Goal: Task Accomplishment & Management: Use online tool/utility

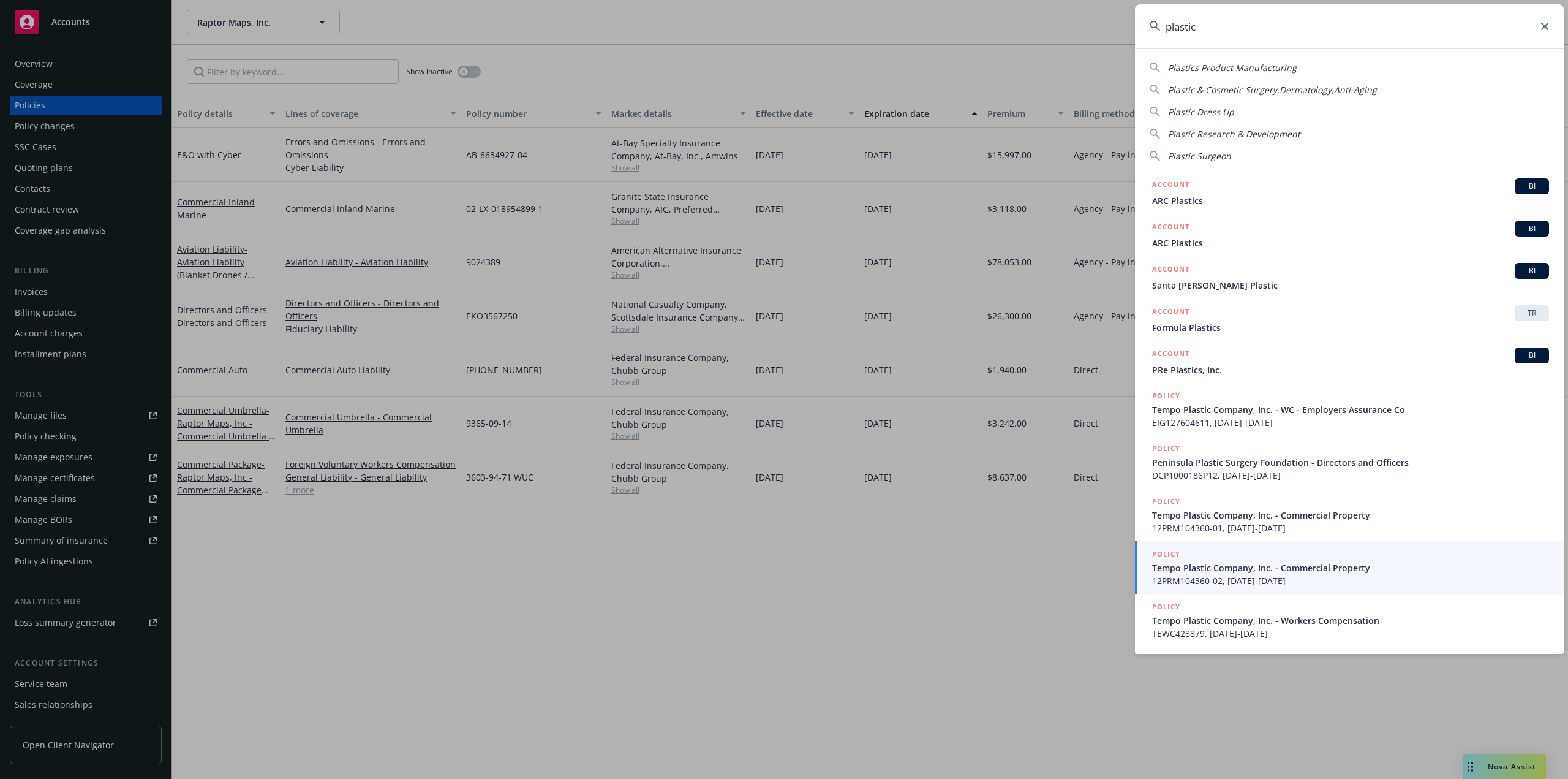
drag, startPoint x: 1208, startPoint y: 27, endPoint x: 1095, endPoint y: 36, distance: 113.4
click at [1095, 36] on div "plastic Plastics Product Manufacturing Plastic & Cosmetic Surgery,Dermatology,A…" at bounding box center [784, 389] width 1568 height 779
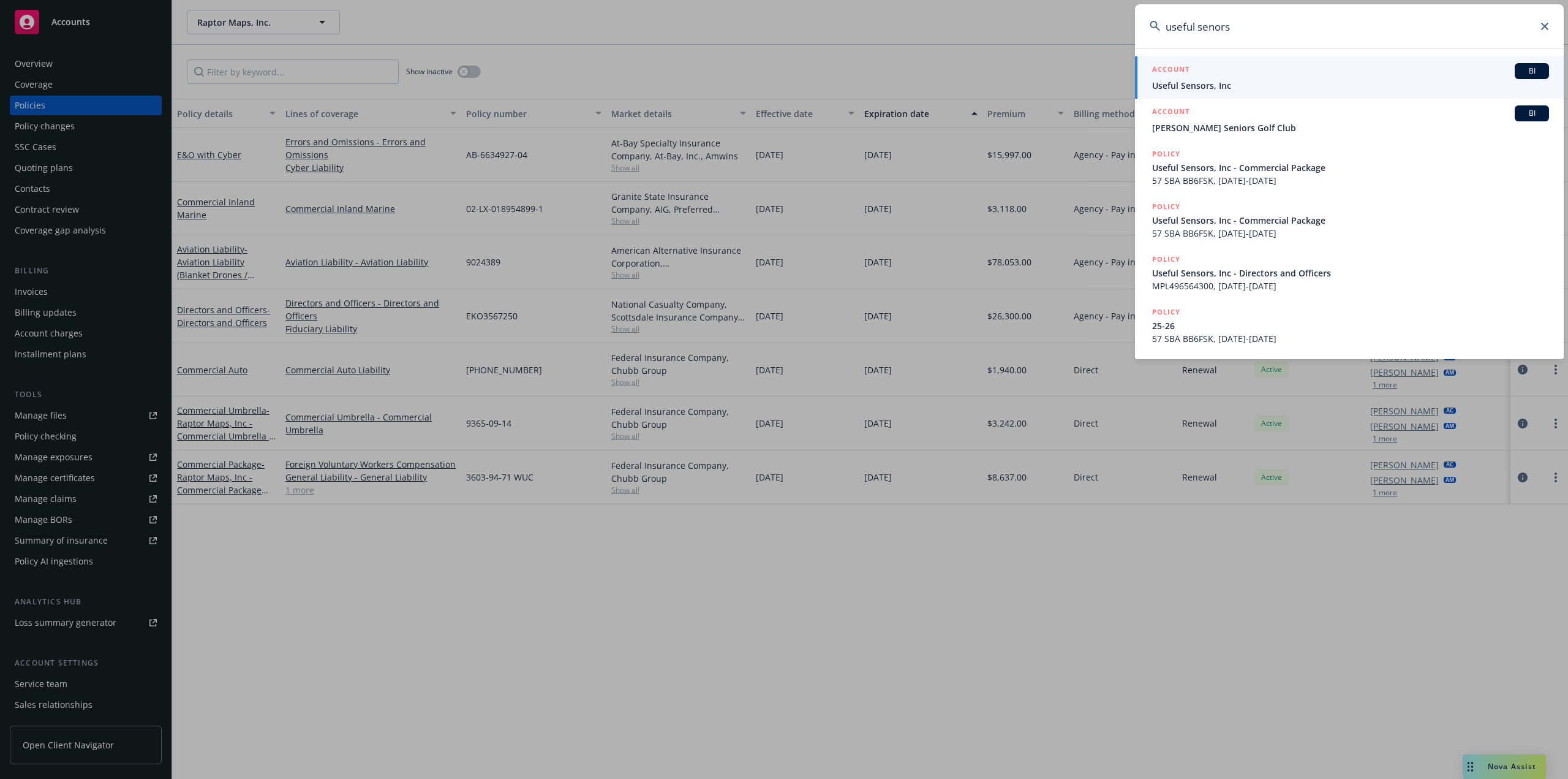
type input "useful senors"
click at [1237, 83] on span "Useful Sensors, Inc" at bounding box center [1351, 85] width 397 height 13
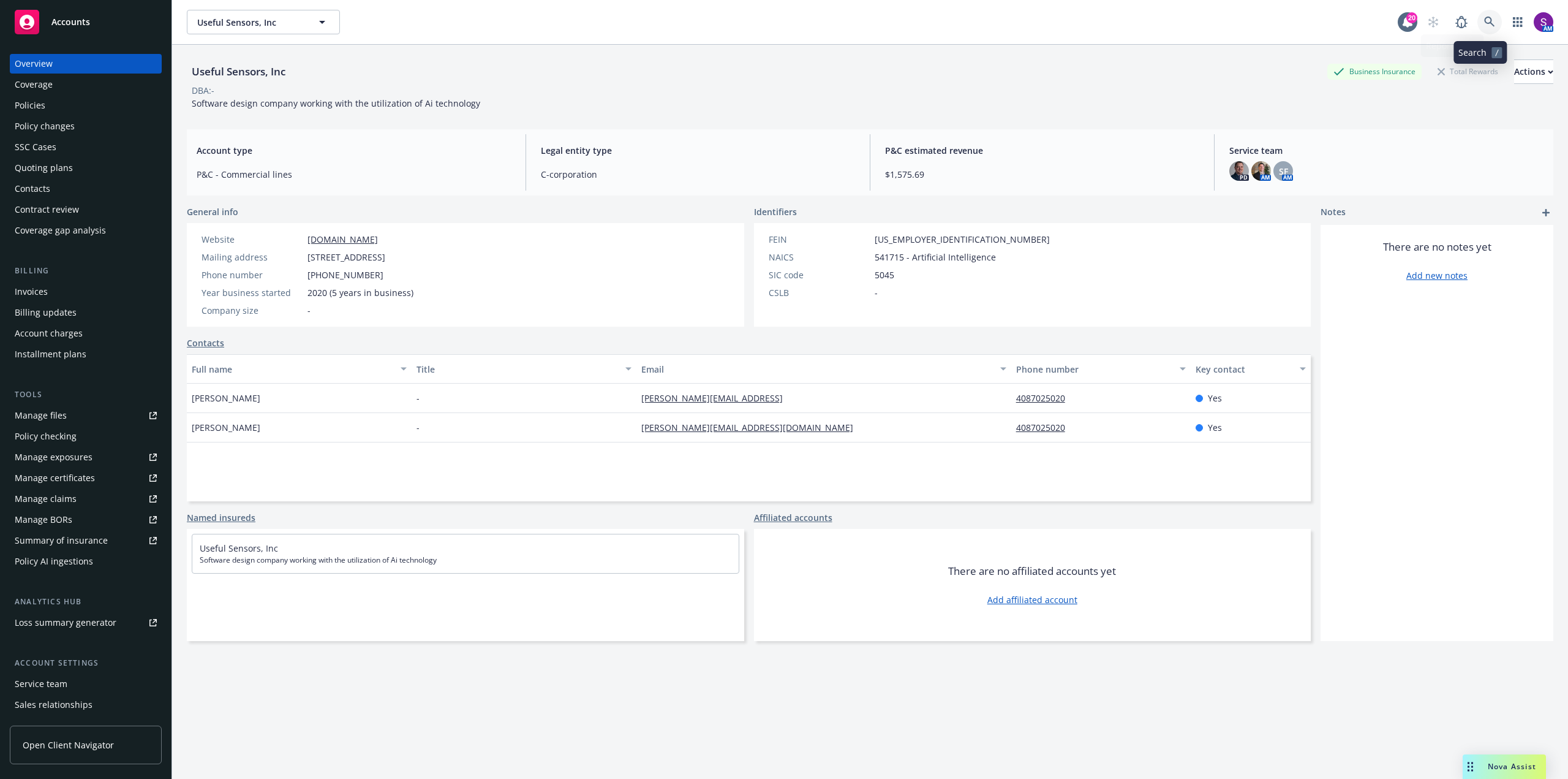
click at [1479, 29] on link at bounding box center [1489, 22] width 25 height 25
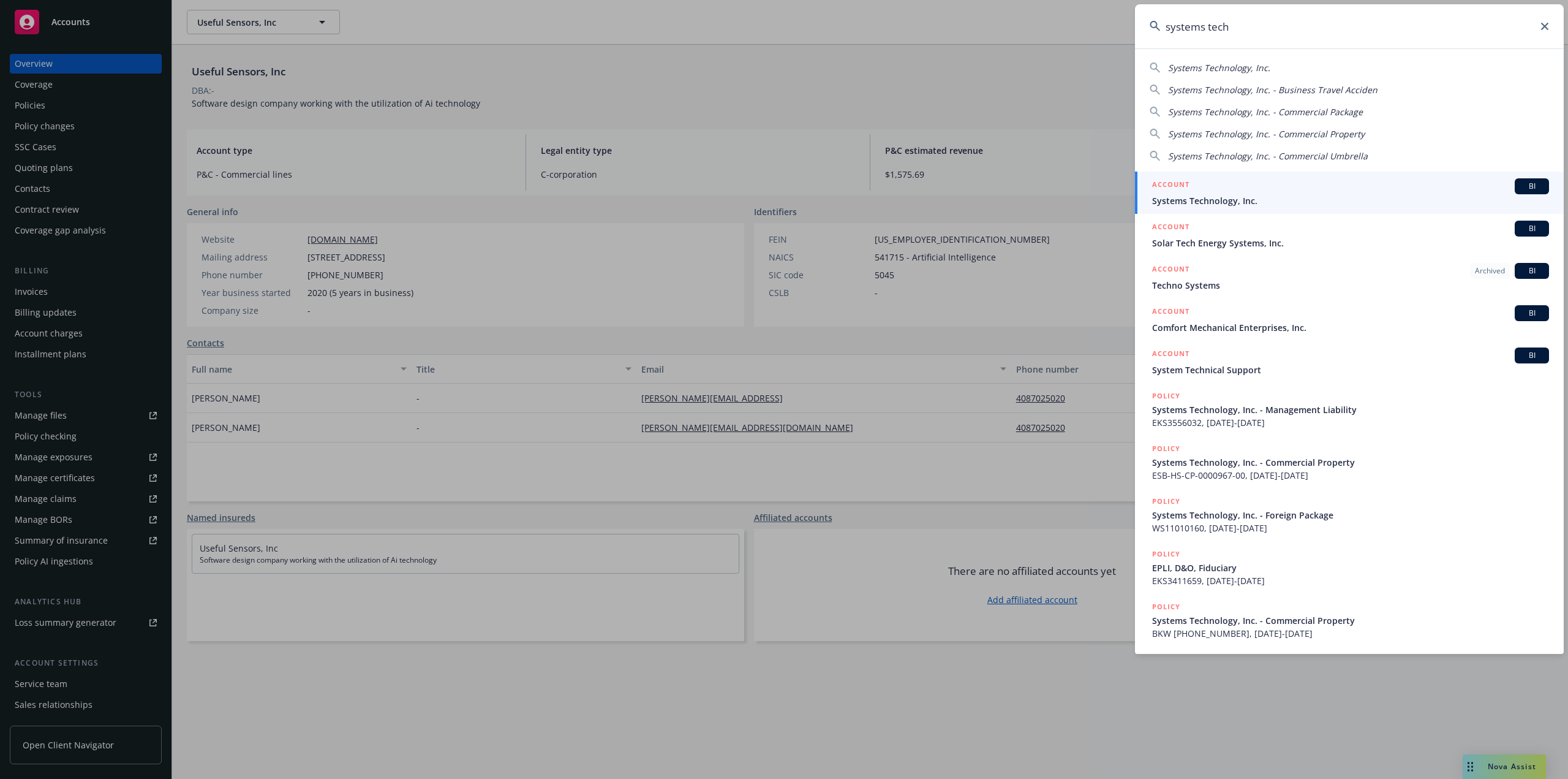
type input "systems tech"
click at [1204, 191] on div "ACCOUNT BI" at bounding box center [1351, 187] width 397 height 16
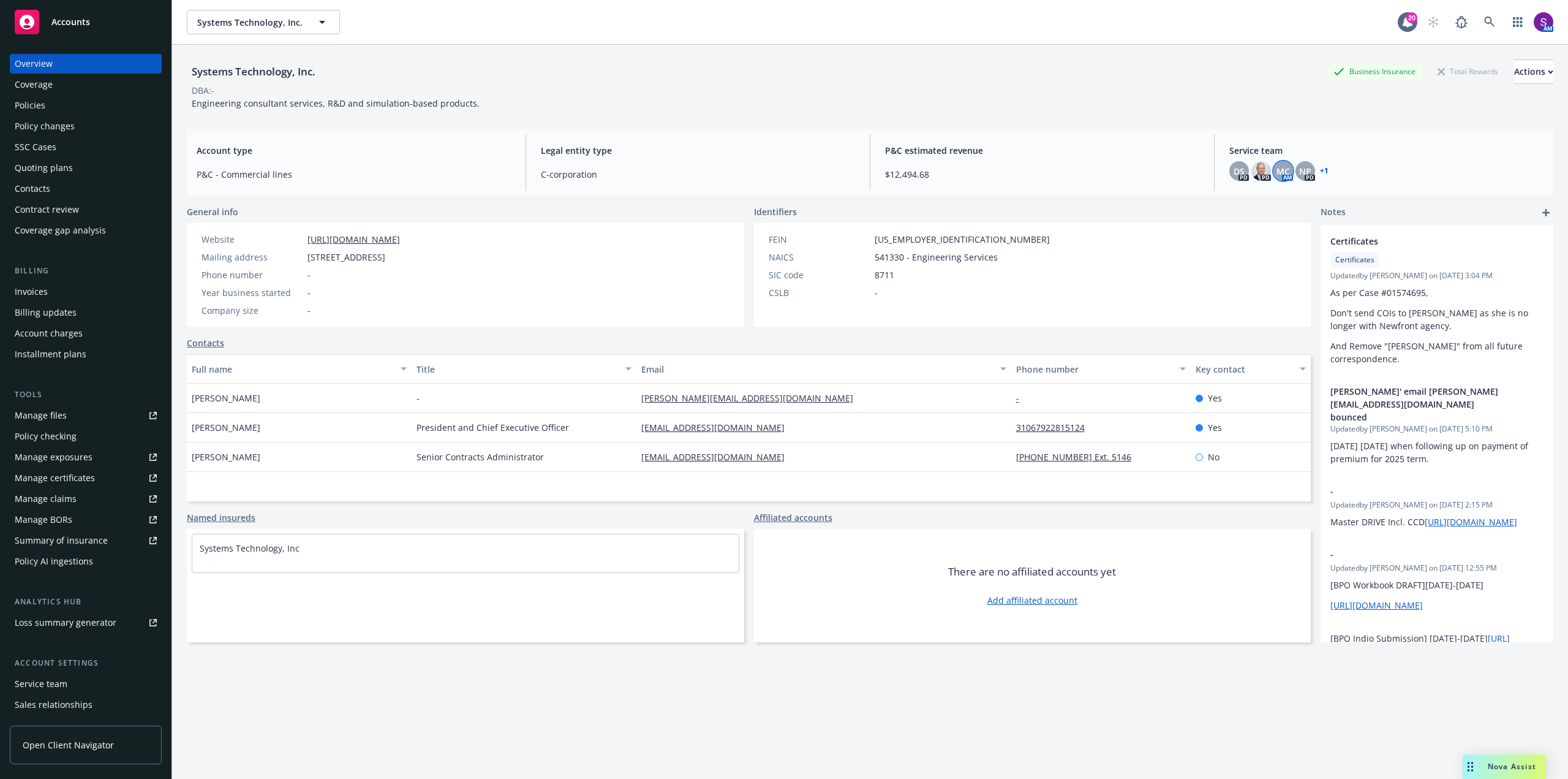
click at [1278, 174] on span "MC" at bounding box center [1284, 171] width 14 height 13
click at [1068, 68] on div "Systems Technology, Inc. Business Insurance Total Rewards Actions" at bounding box center [870, 71] width 1367 height 25
click at [1477, 29] on link at bounding box center [1489, 22] width 25 height 25
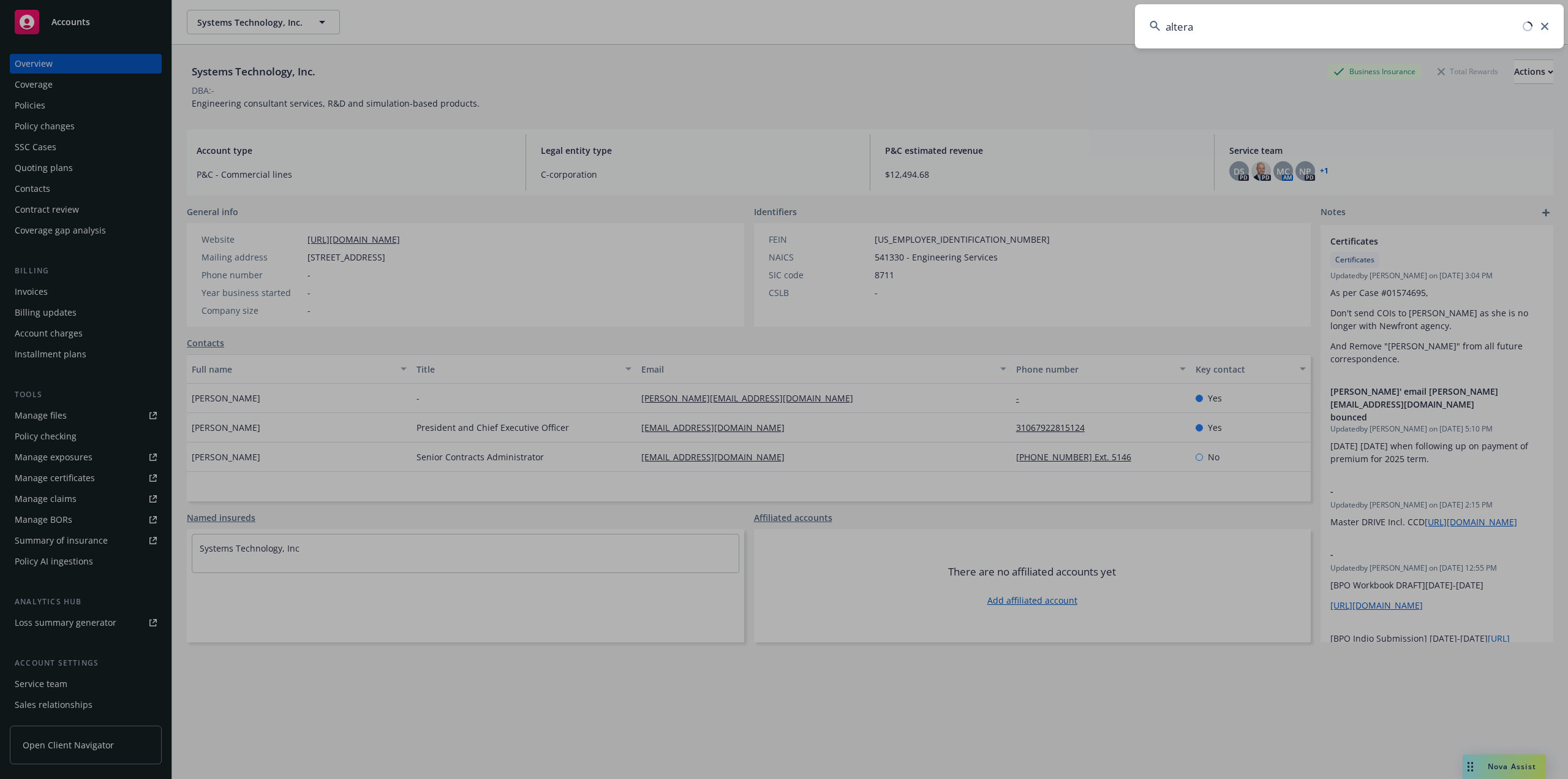
type input "alteran"
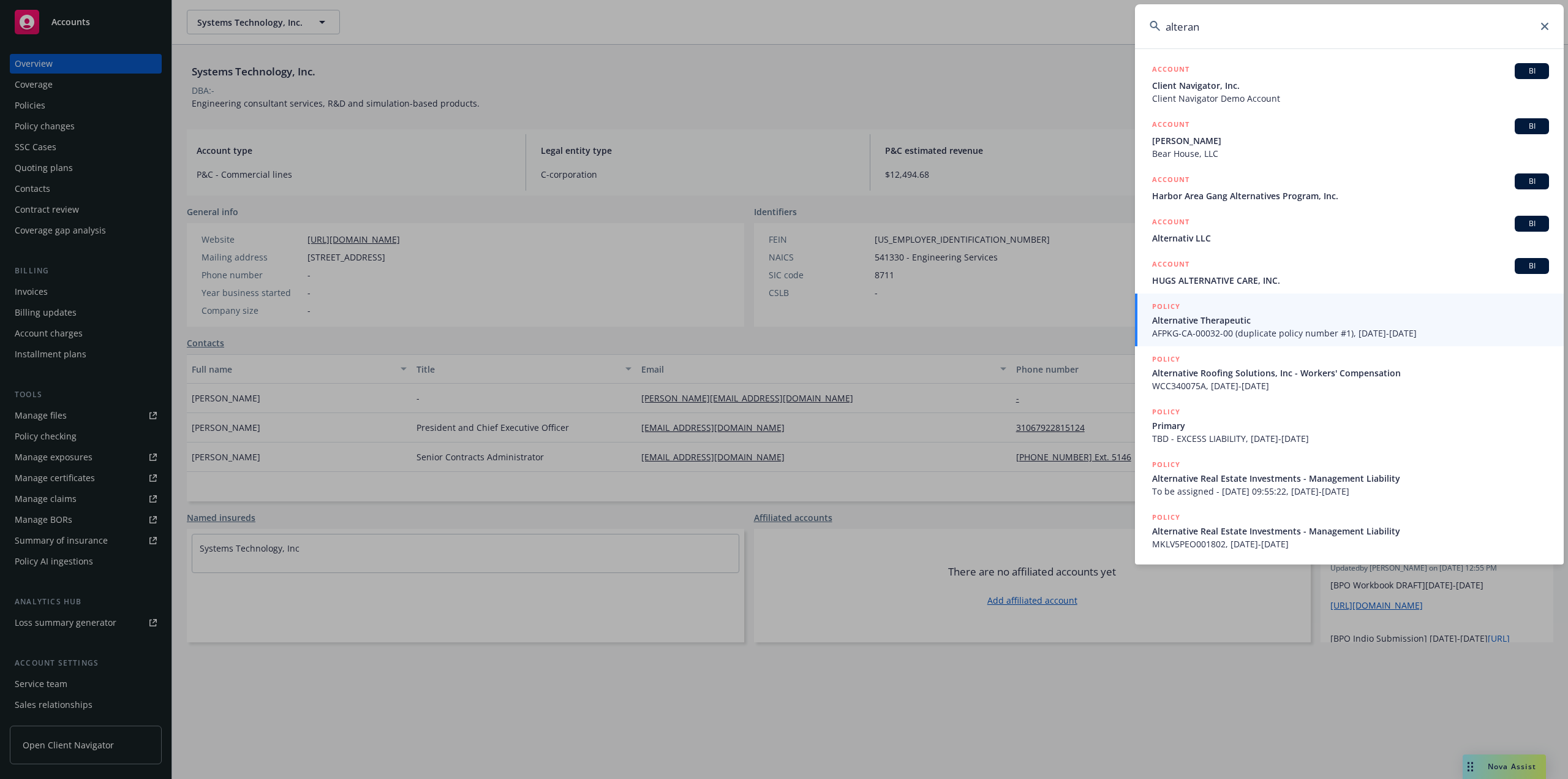
drag, startPoint x: 1215, startPoint y: 30, endPoint x: 1150, endPoint y: 28, distance: 65.0
click at [1150, 28] on div "alteran" at bounding box center [1350, 26] width 429 height 44
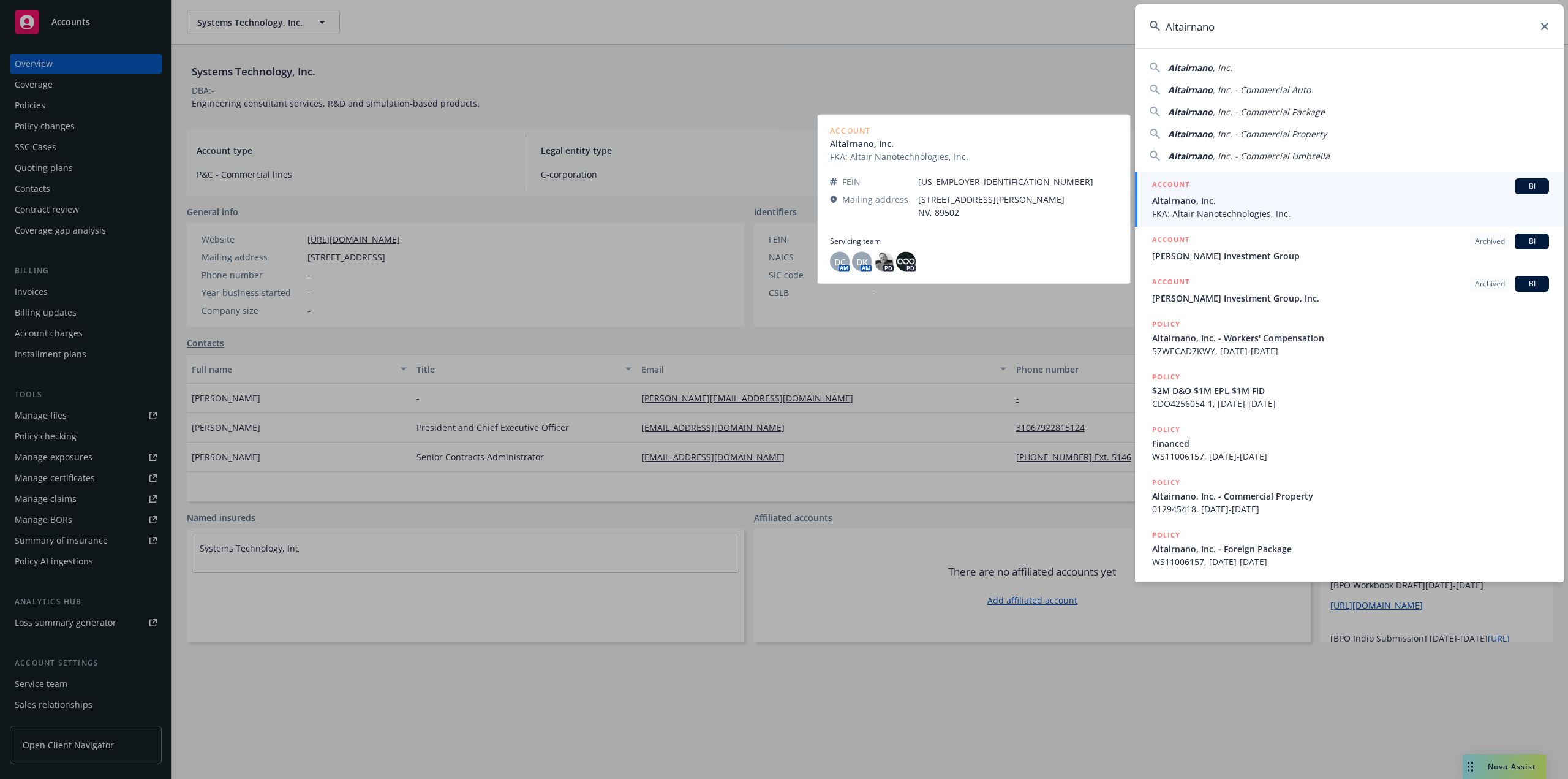
type input "Altairnano"
click at [1239, 203] on span "Altairnano, Inc." at bounding box center [1351, 200] width 397 height 13
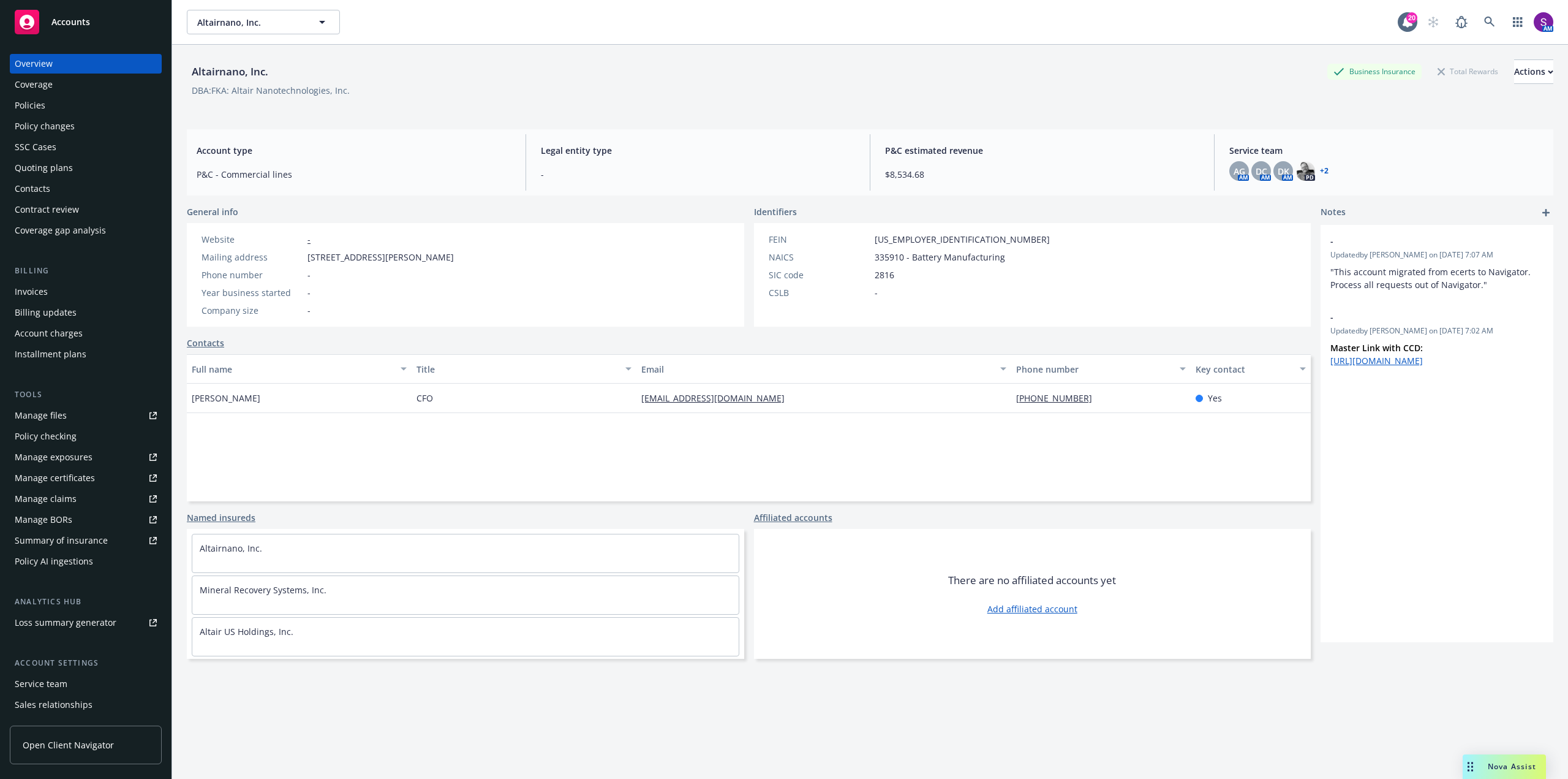
click at [60, 113] on div "Policies" at bounding box center [86, 106] width 142 height 20
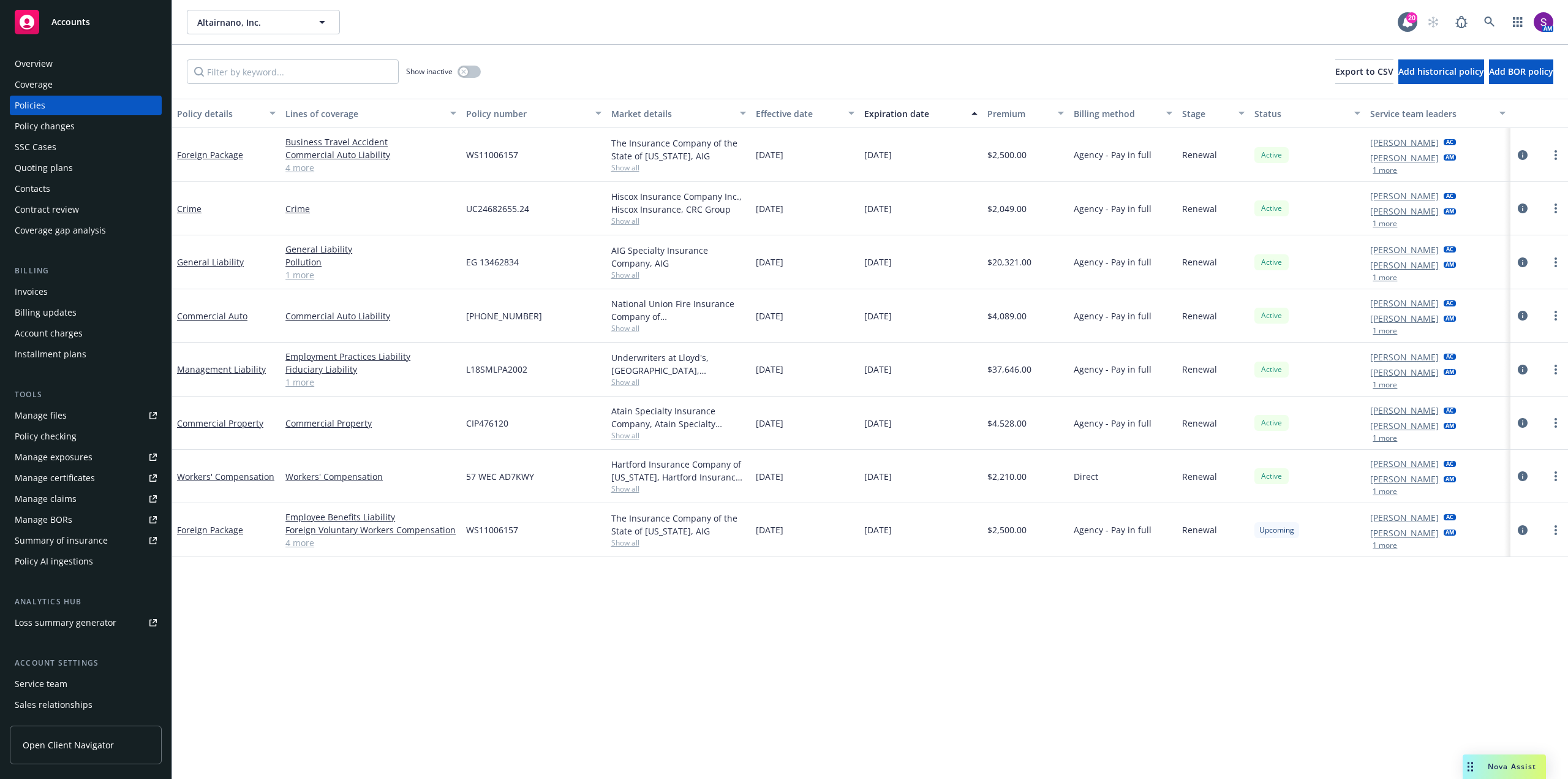
click at [57, 416] on div "Manage files" at bounding box center [40, 416] width 52 height 20
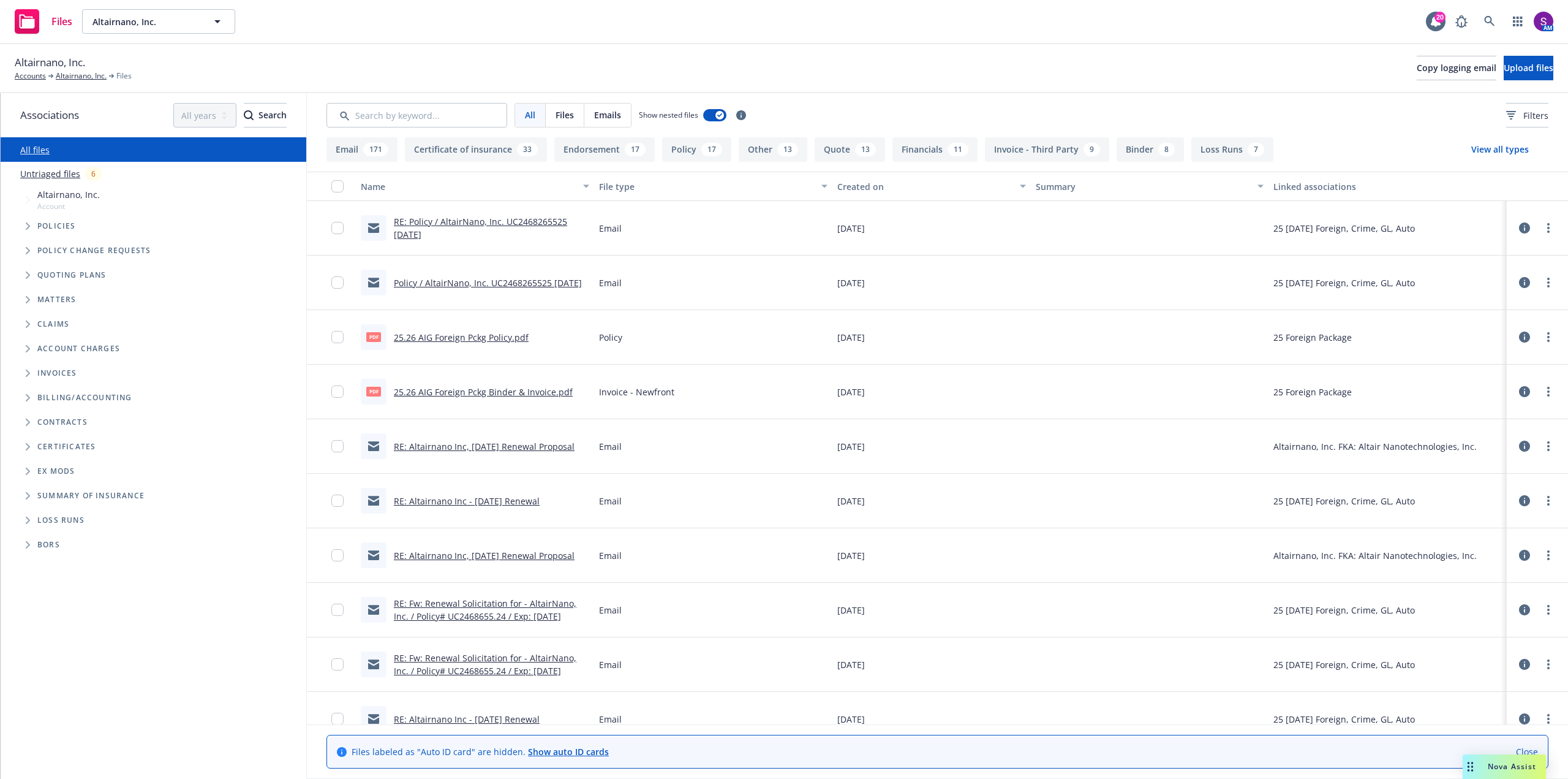
click at [492, 450] on link "RE: Altairnano Inc, 9/30/25 Renewal Proposal" at bounding box center [484, 446] width 181 height 12
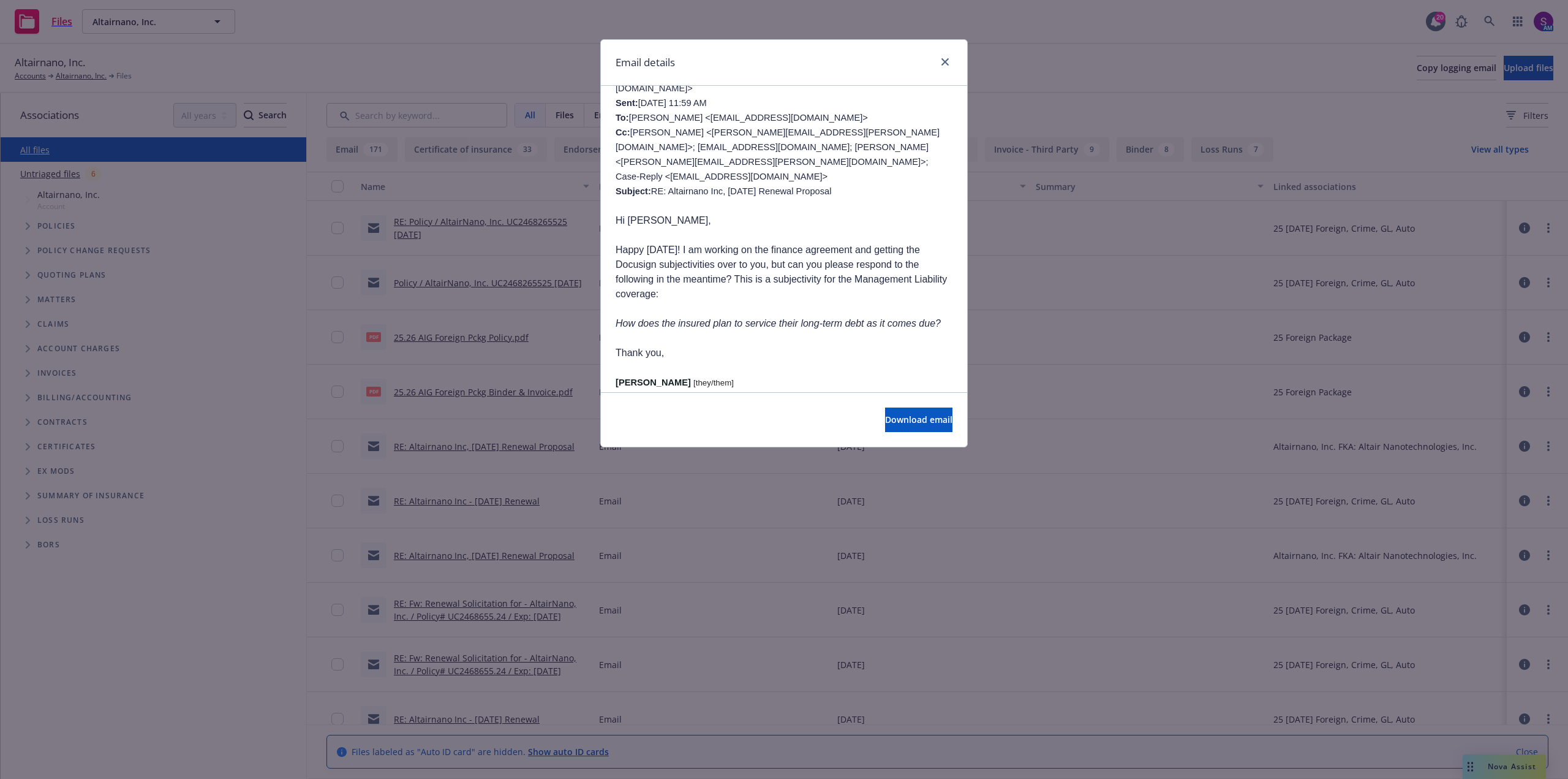
scroll to position [367, 0]
click at [943, 56] on link "close" at bounding box center [945, 61] width 15 height 15
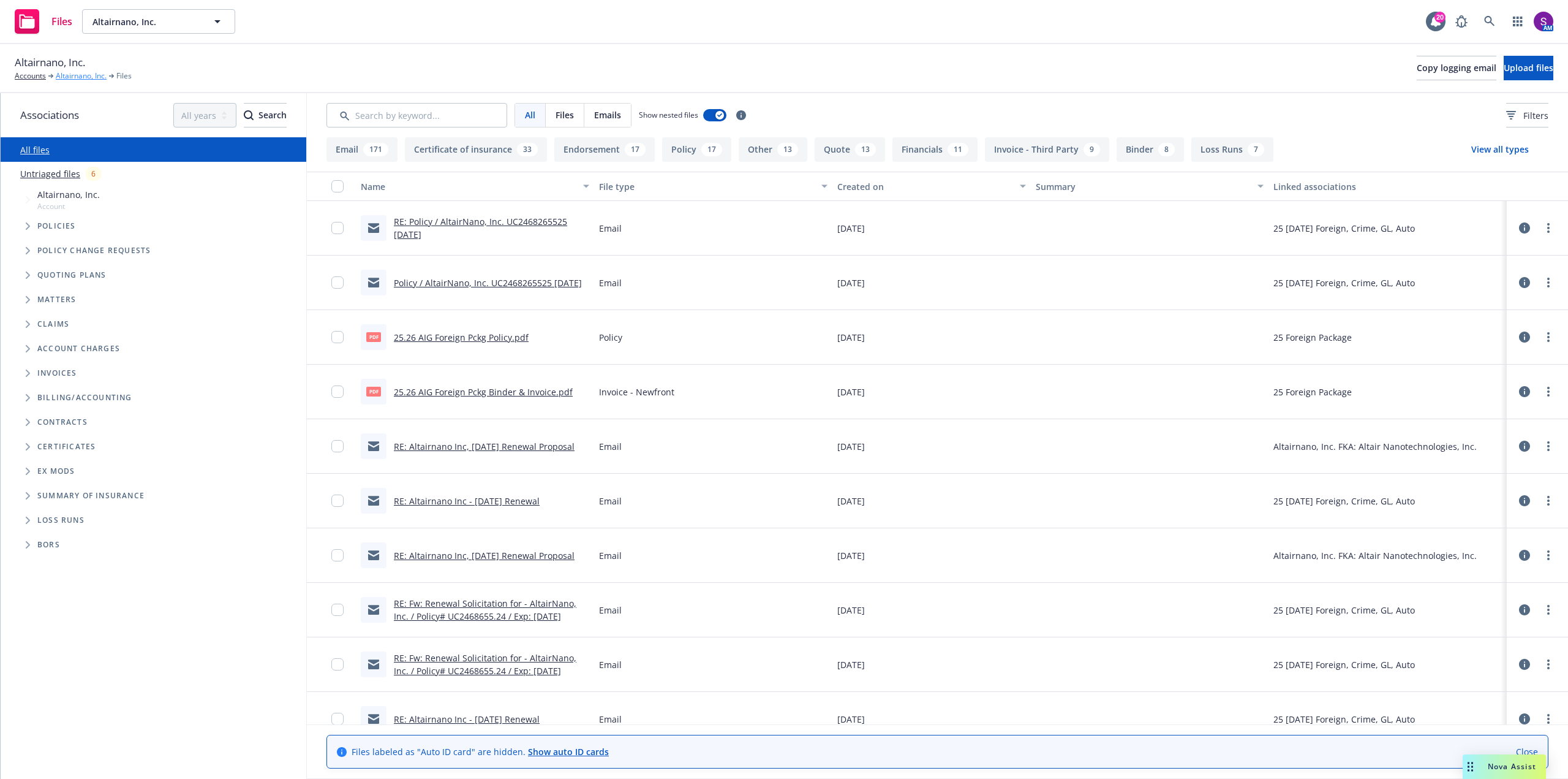
click at [78, 75] on link "Altairnano, Inc." at bounding box center [80, 75] width 50 height 11
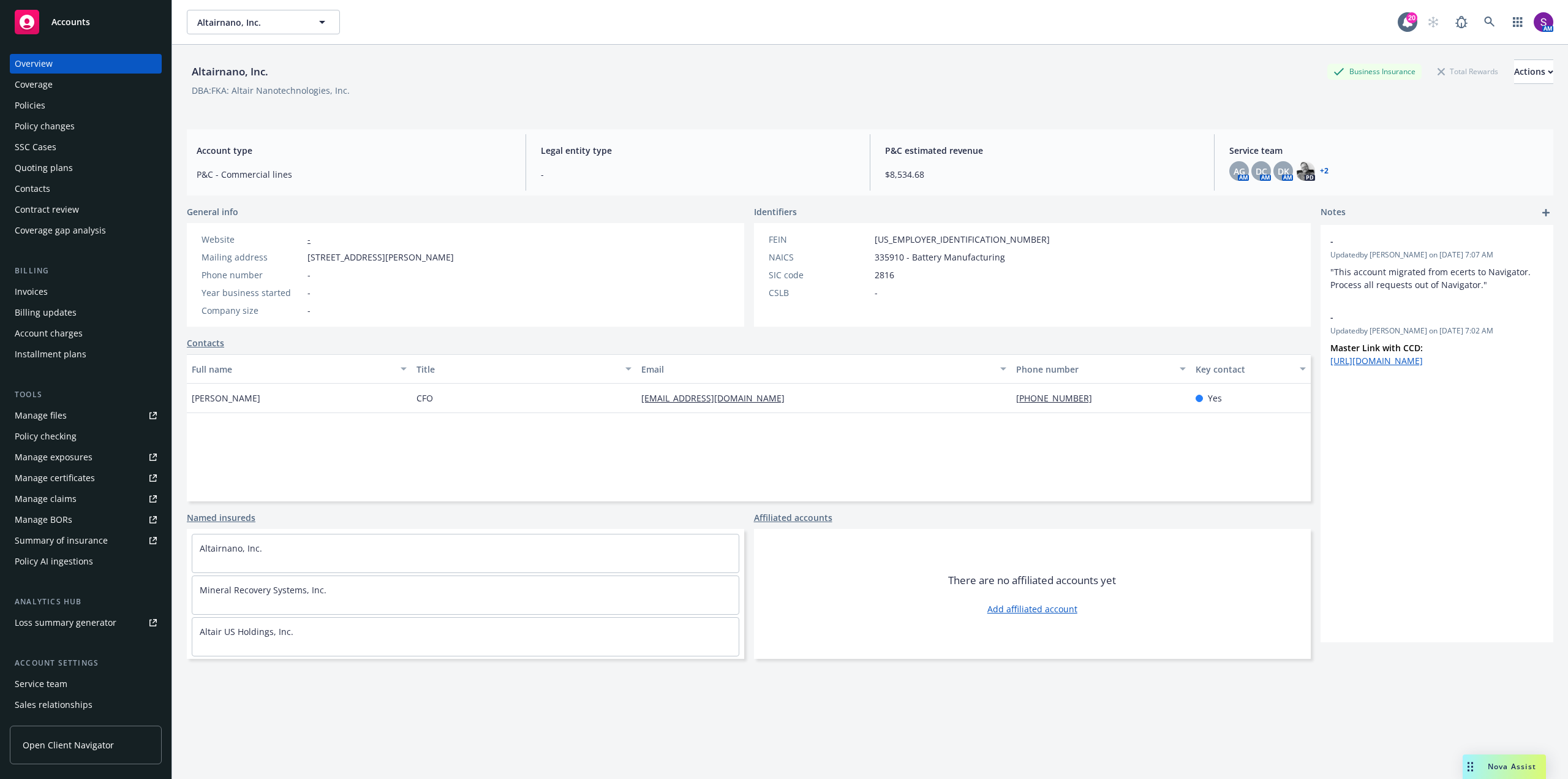
click at [1320, 169] on link "+ 2" at bounding box center [1324, 170] width 9 height 7
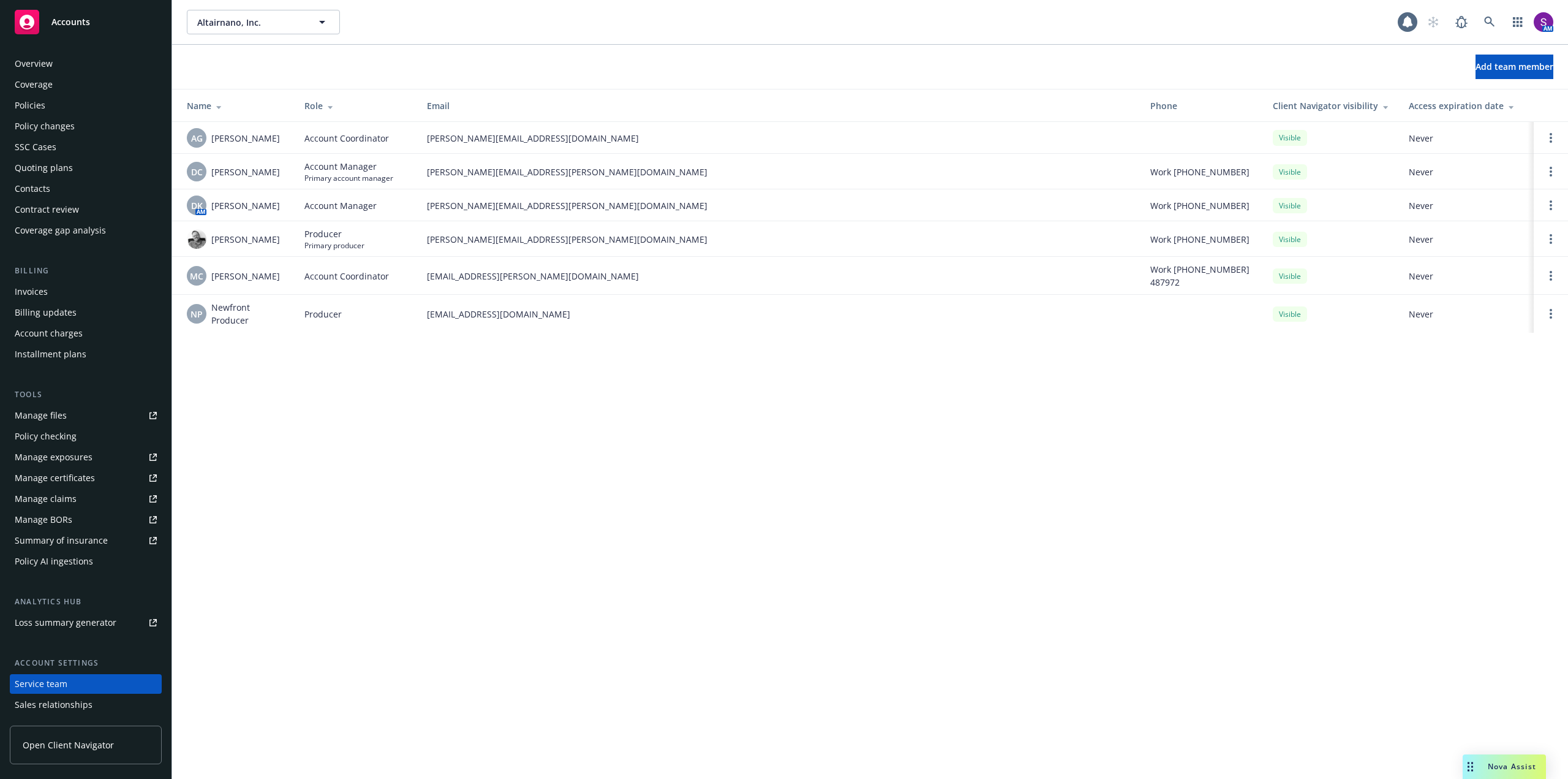
scroll to position [61, 0]
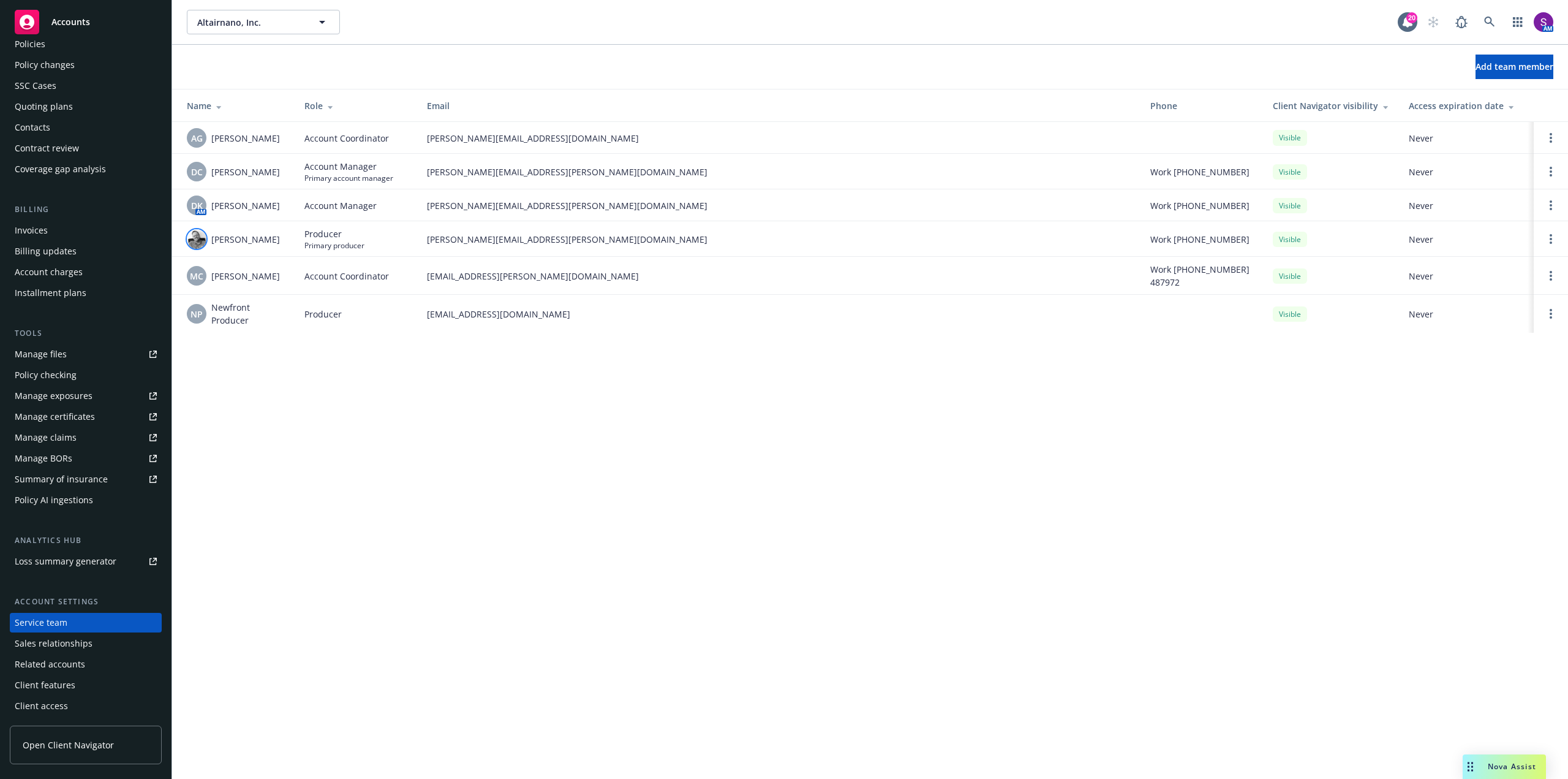
click at [194, 241] on img at bounding box center [196, 239] width 20 height 20
click at [348, 507] on div "Altairnano, Inc. Altairnano, Inc. 20 AM Add team member Name Role Email Phone C…" at bounding box center [870, 389] width 1396 height 779
click at [1493, 20] on icon at bounding box center [1489, 22] width 11 height 11
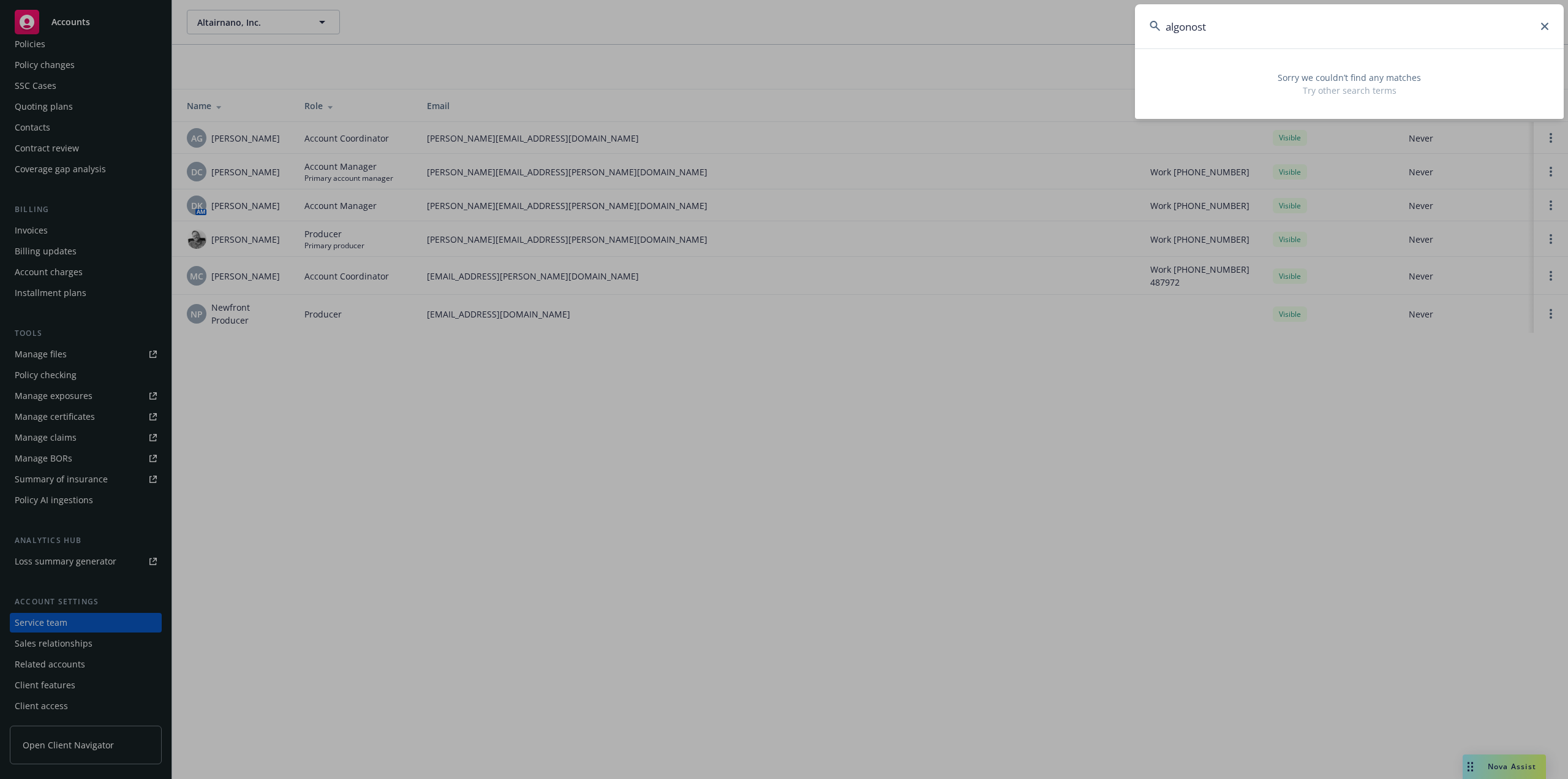
type input "algonost"
drag, startPoint x: 1166, startPoint y: 34, endPoint x: 1116, endPoint y: 34, distance: 50.0
click at [1116, 34] on div "algonost Sorry we couldn’t find any matches Try other search terms" at bounding box center [784, 389] width 1568 height 779
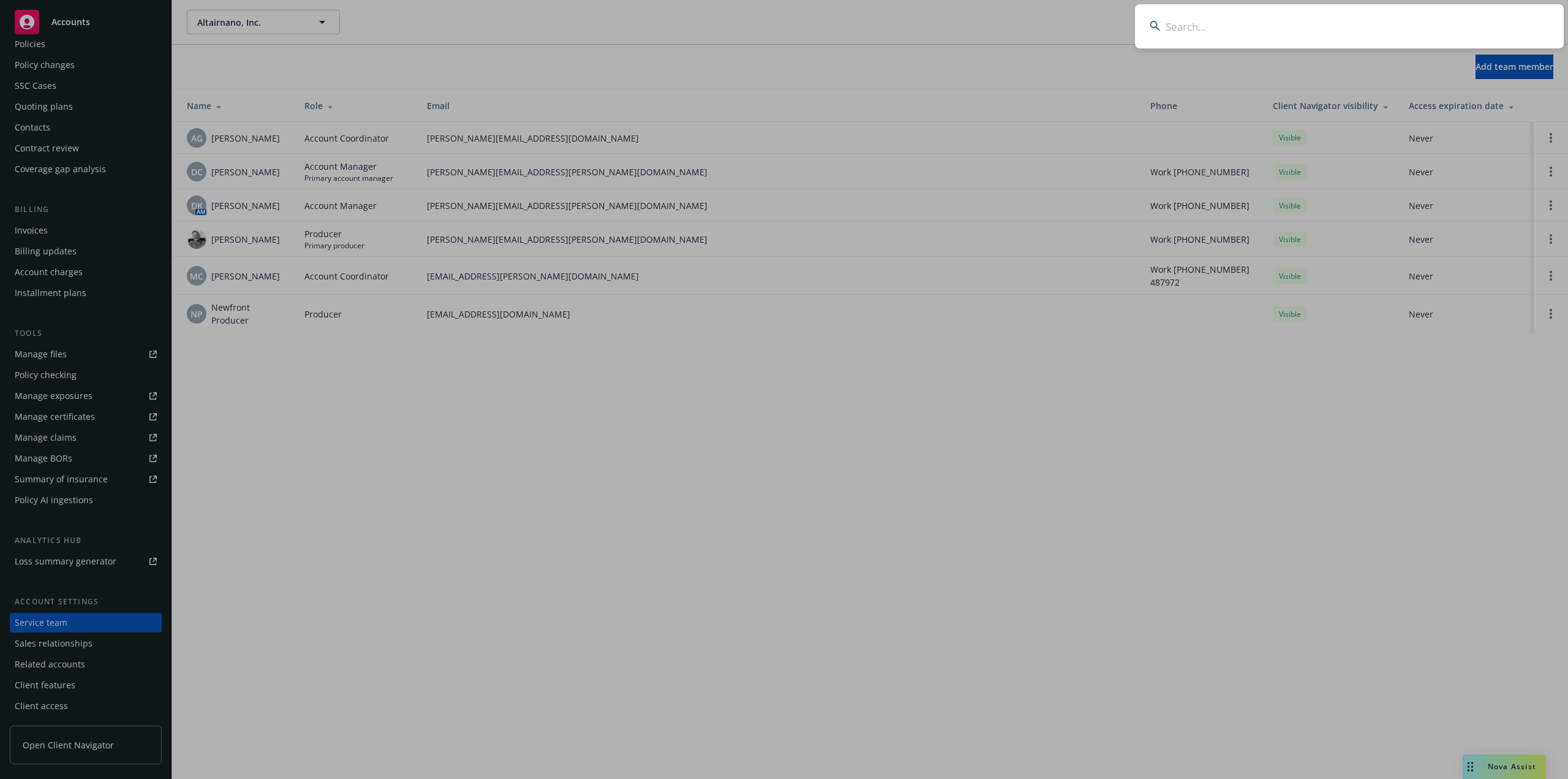
paste input "Alogistico"
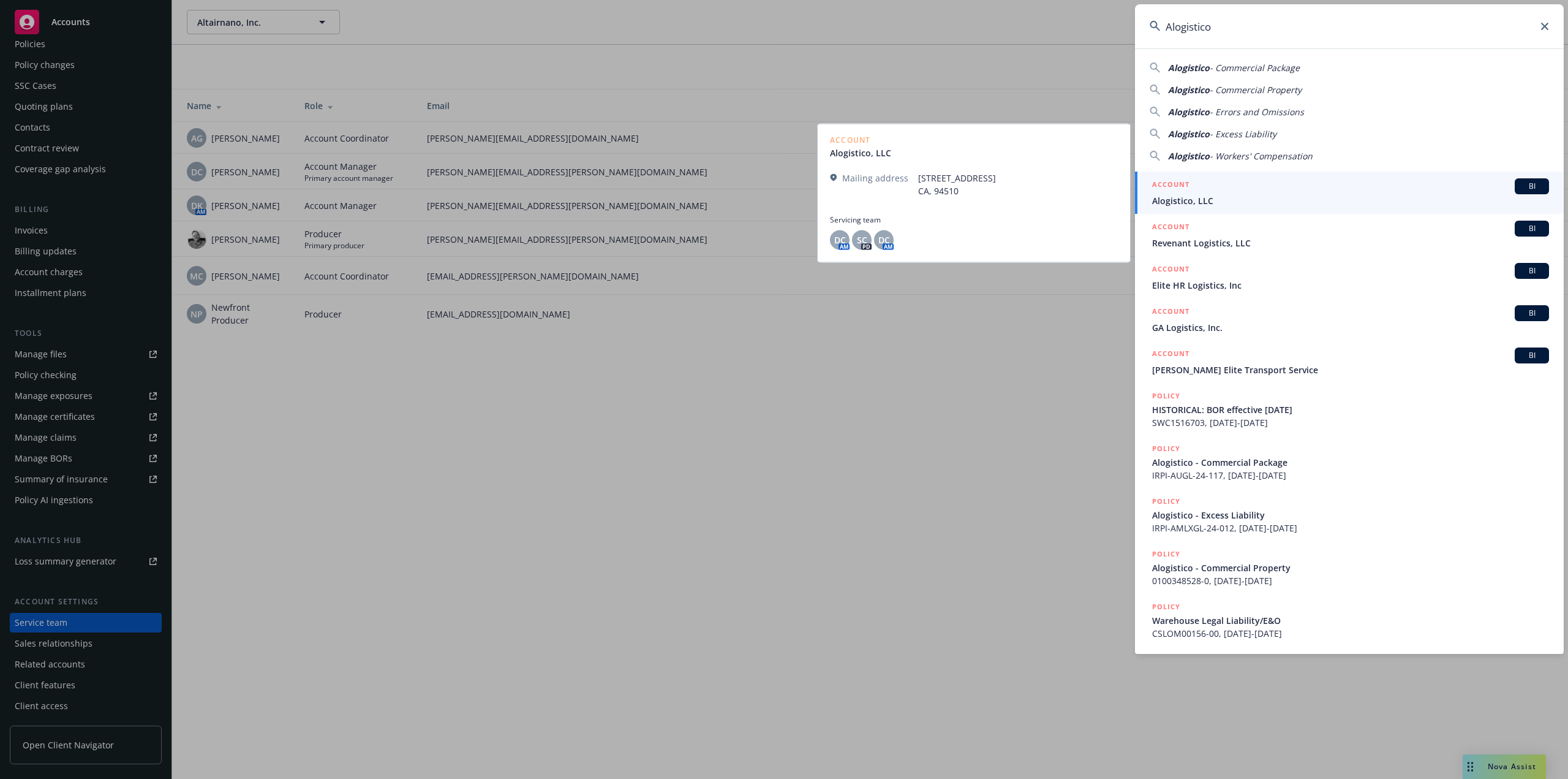
type input "Alogistico"
click at [1200, 191] on div "ACCOUNT BI" at bounding box center [1351, 187] width 397 height 16
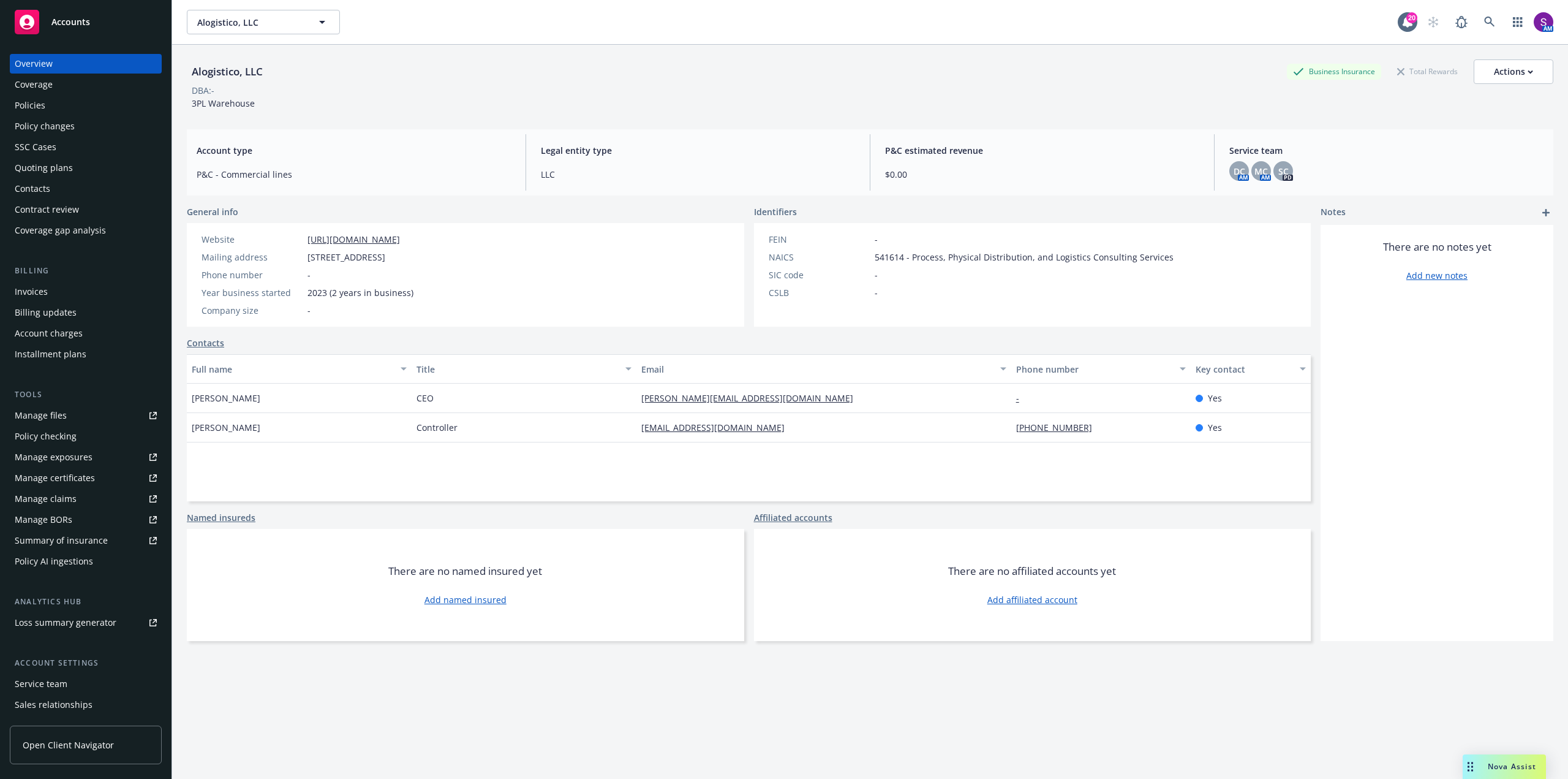
click at [62, 105] on div "Policies" at bounding box center [86, 106] width 142 height 20
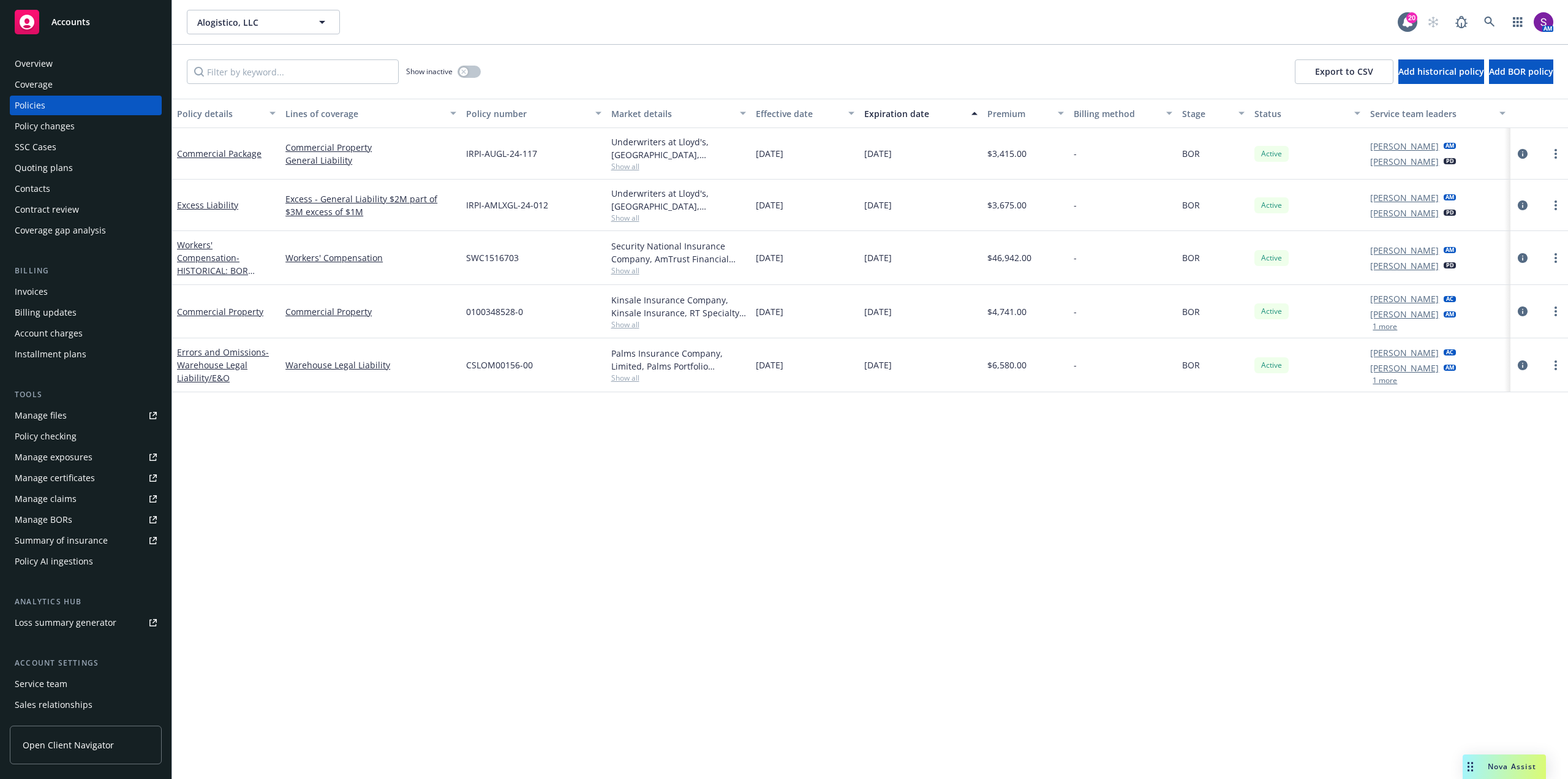
click at [54, 169] on div "Quoting plans" at bounding box center [43, 168] width 58 height 20
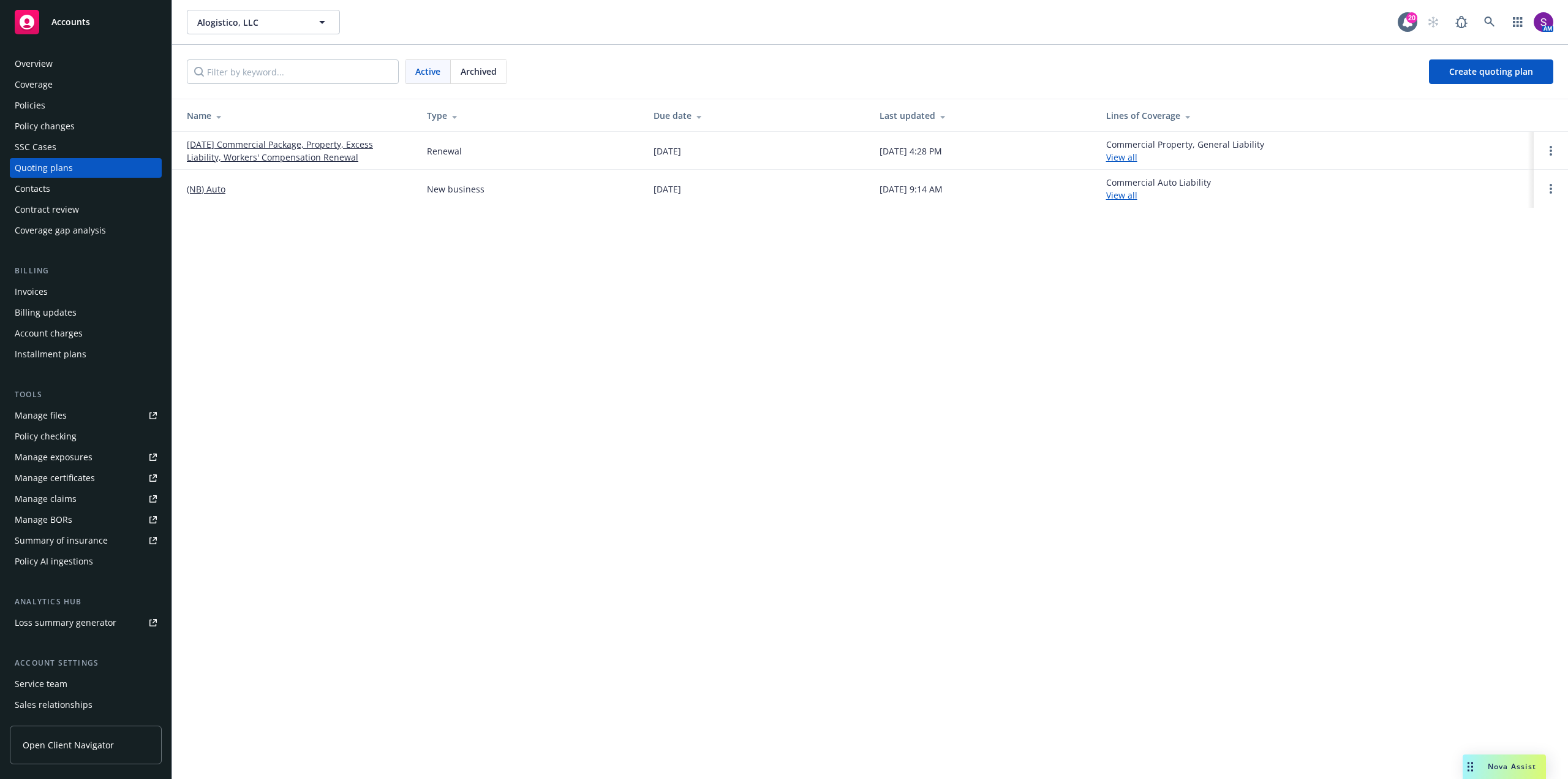
click at [327, 146] on link "10/01/25 Commercial Package, Property, Excess Liability, Workers' Compensation …" at bounding box center [296, 151] width 220 height 26
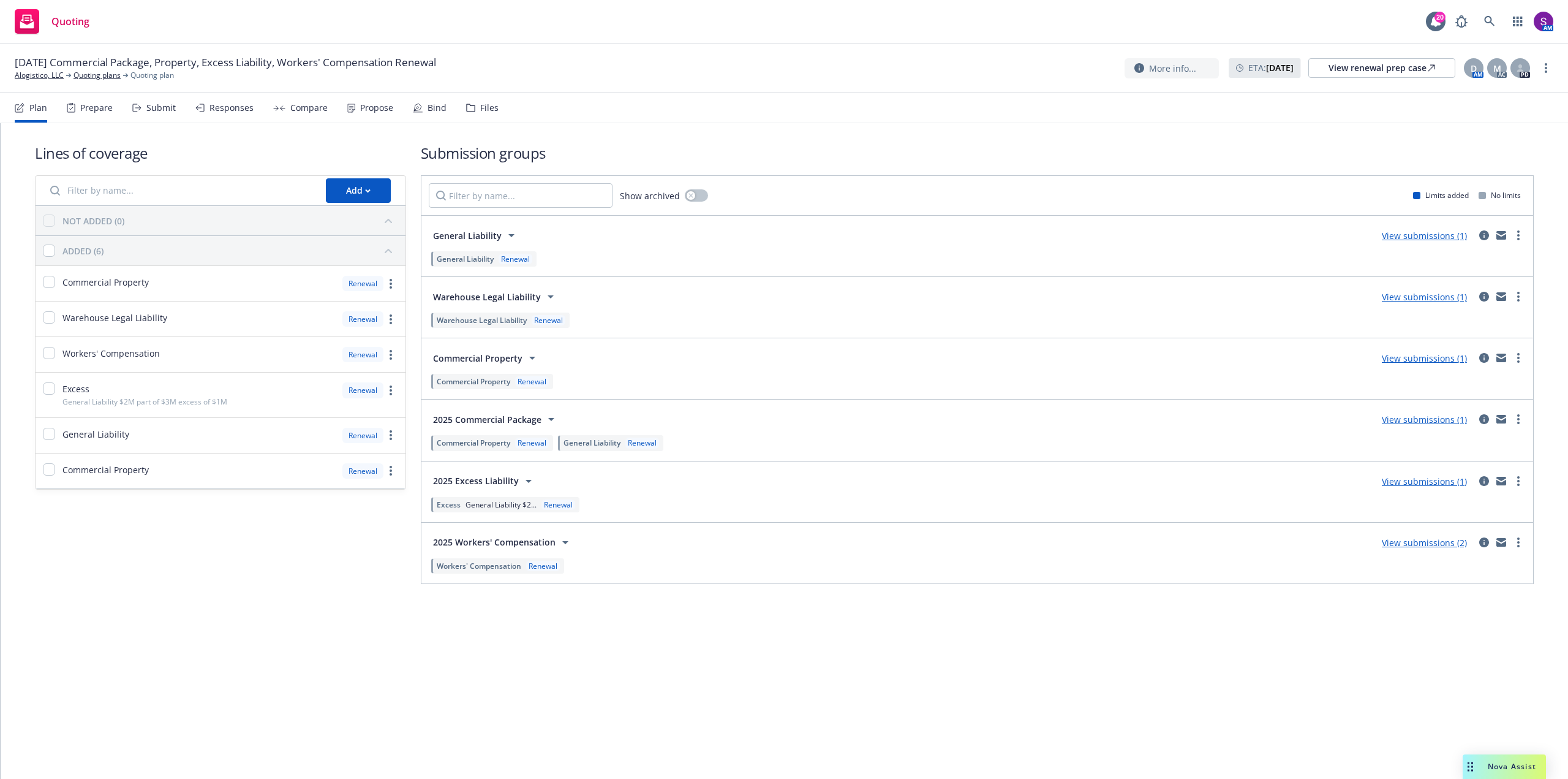
click at [146, 110] on div "Submit" at bounding box center [161, 108] width 30 height 10
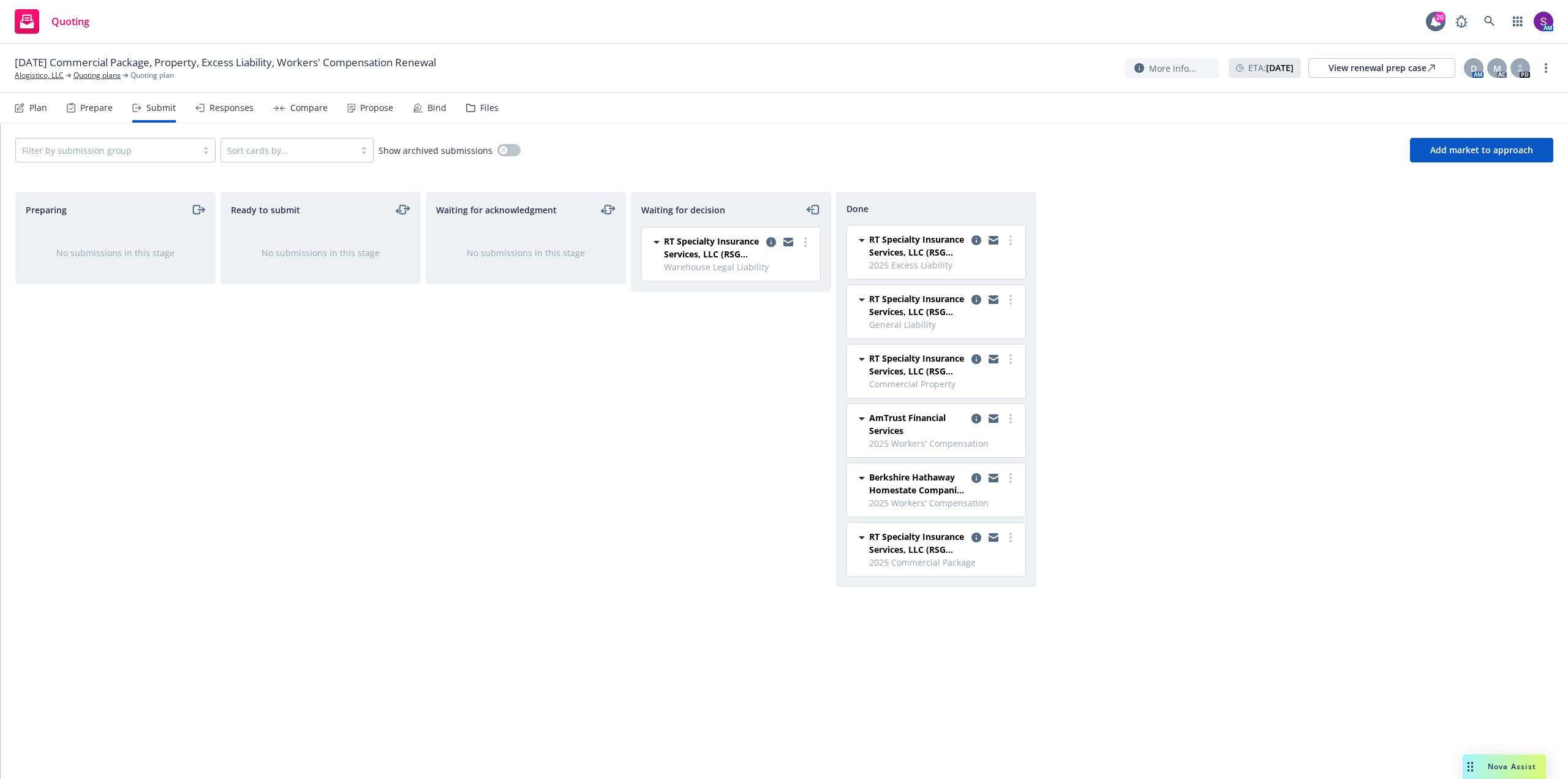
click at [228, 107] on div "Responses" at bounding box center [231, 108] width 44 height 10
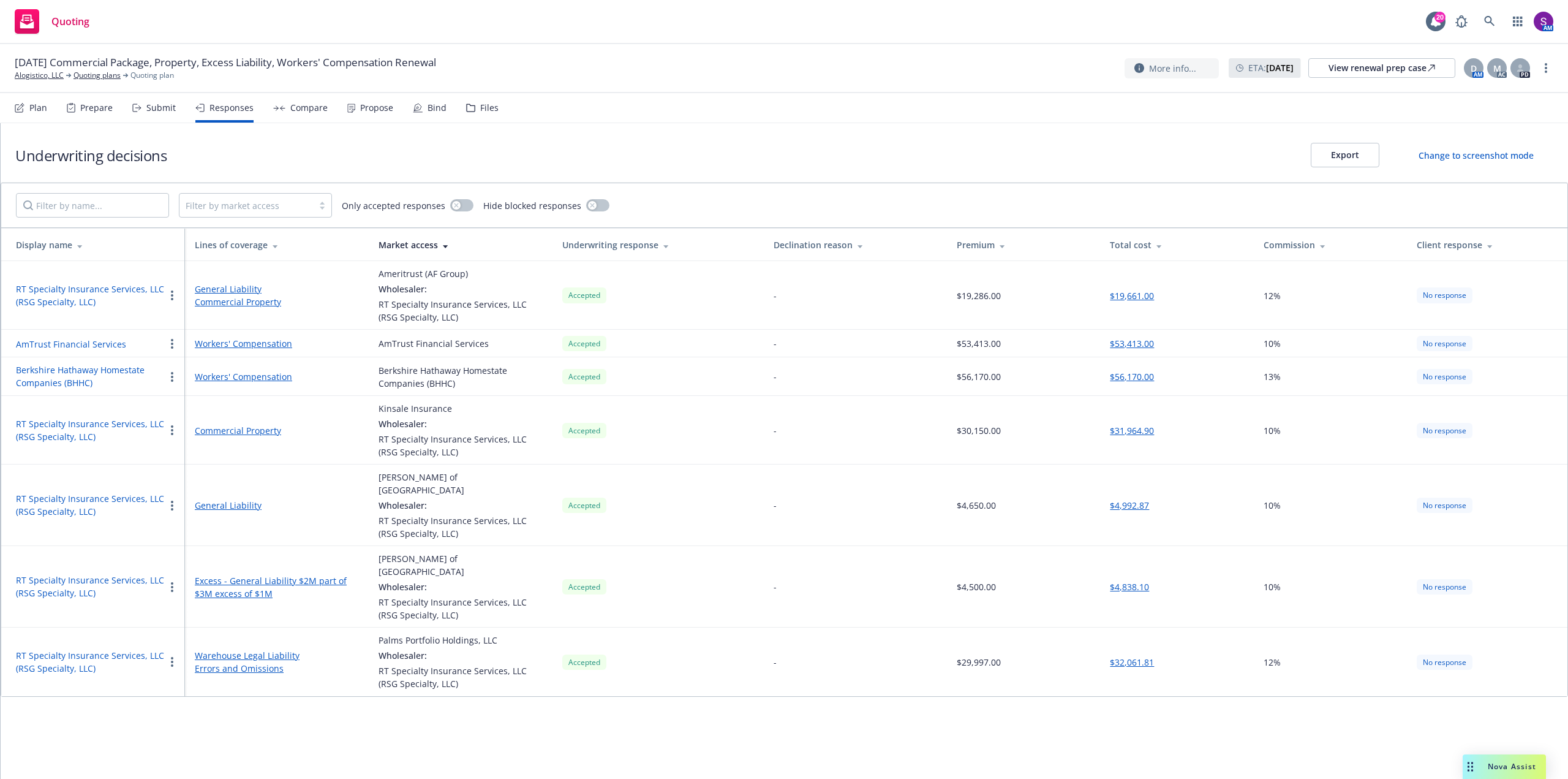
click at [305, 115] on div "Compare" at bounding box center [300, 108] width 54 height 30
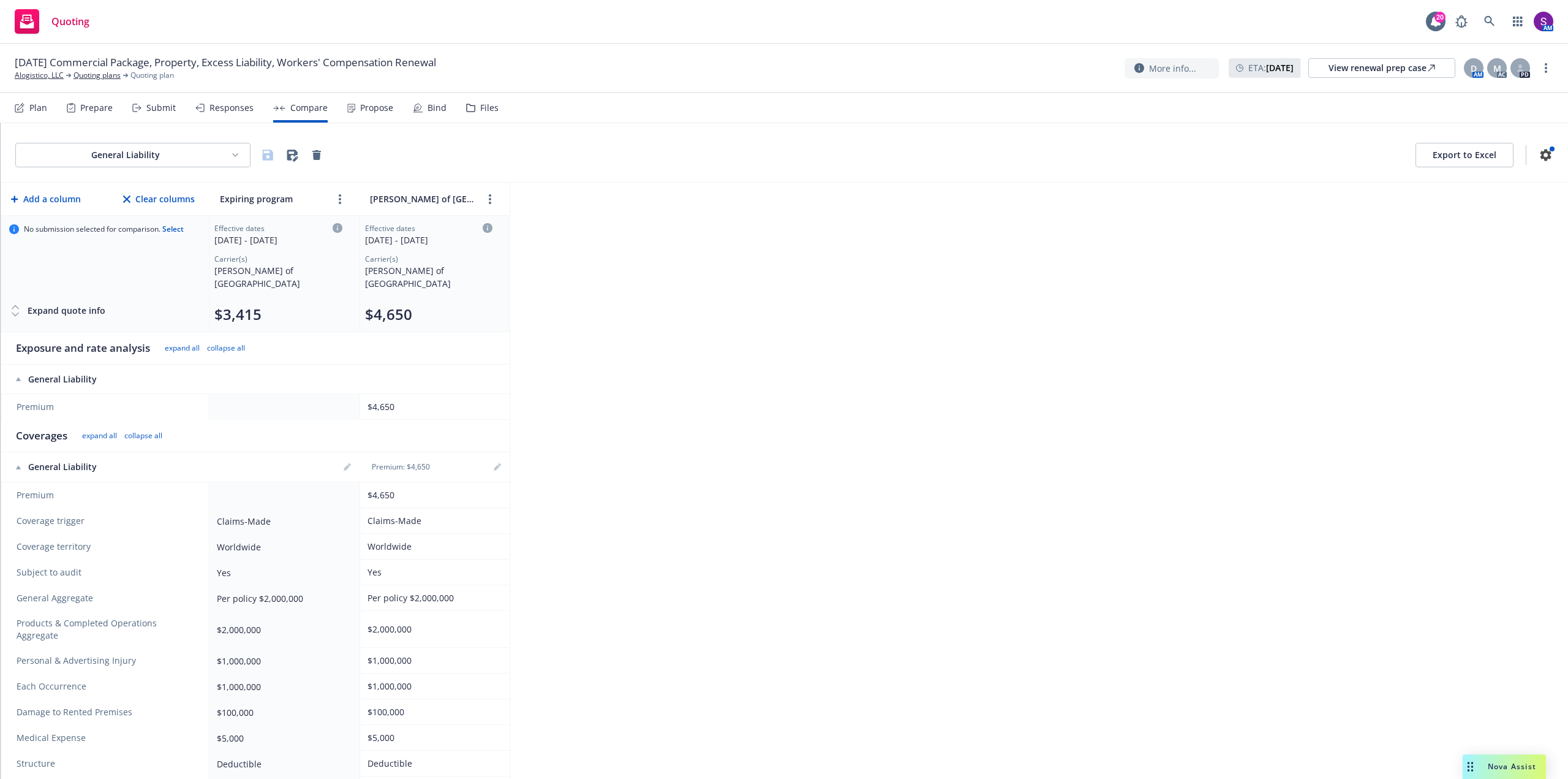
click at [385, 116] on div "Propose" at bounding box center [370, 108] width 46 height 30
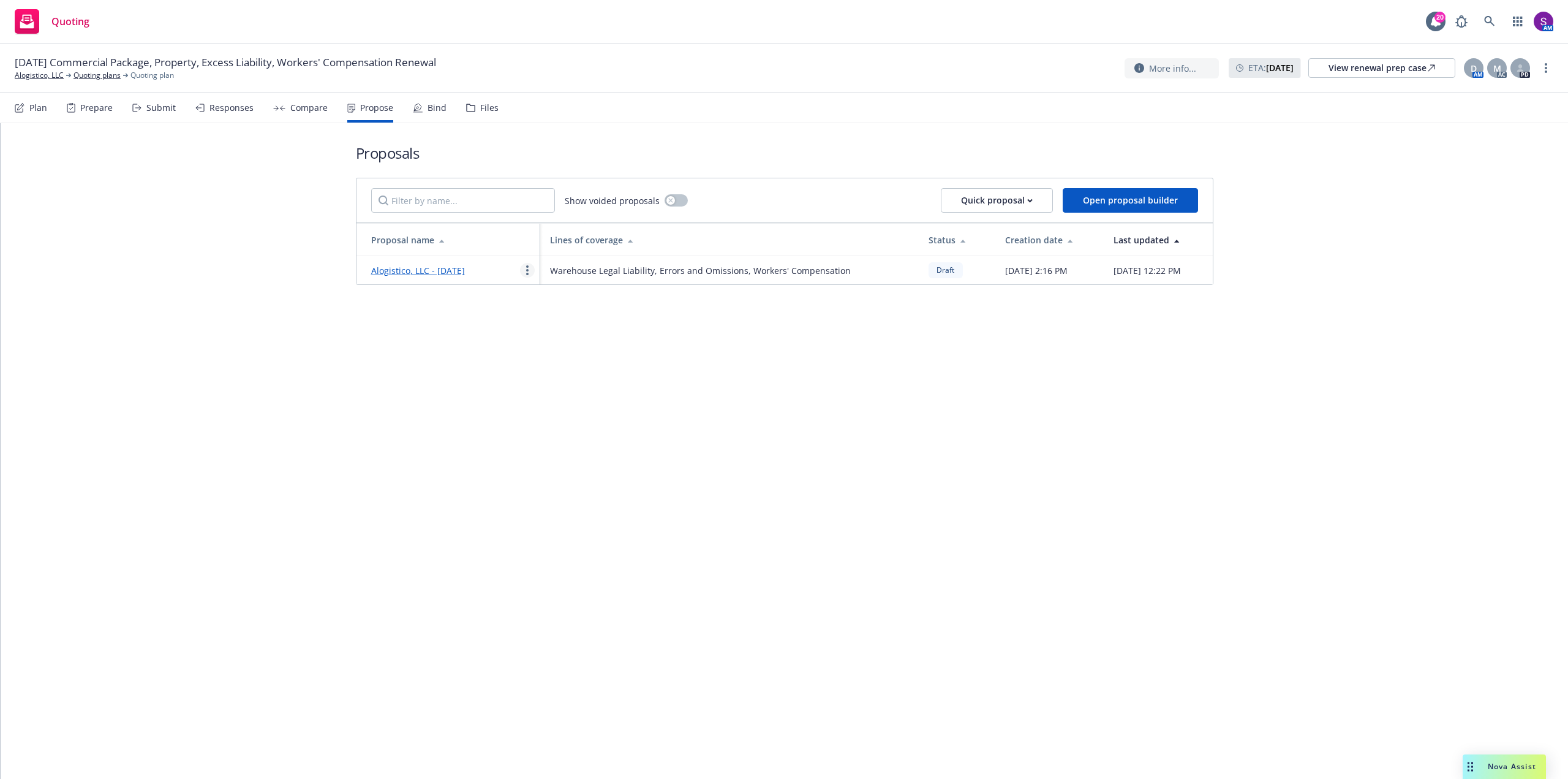
click at [523, 277] on link "more" at bounding box center [527, 270] width 15 height 15
click at [559, 304] on span "Edit" at bounding box center [543, 305] width 45 height 12
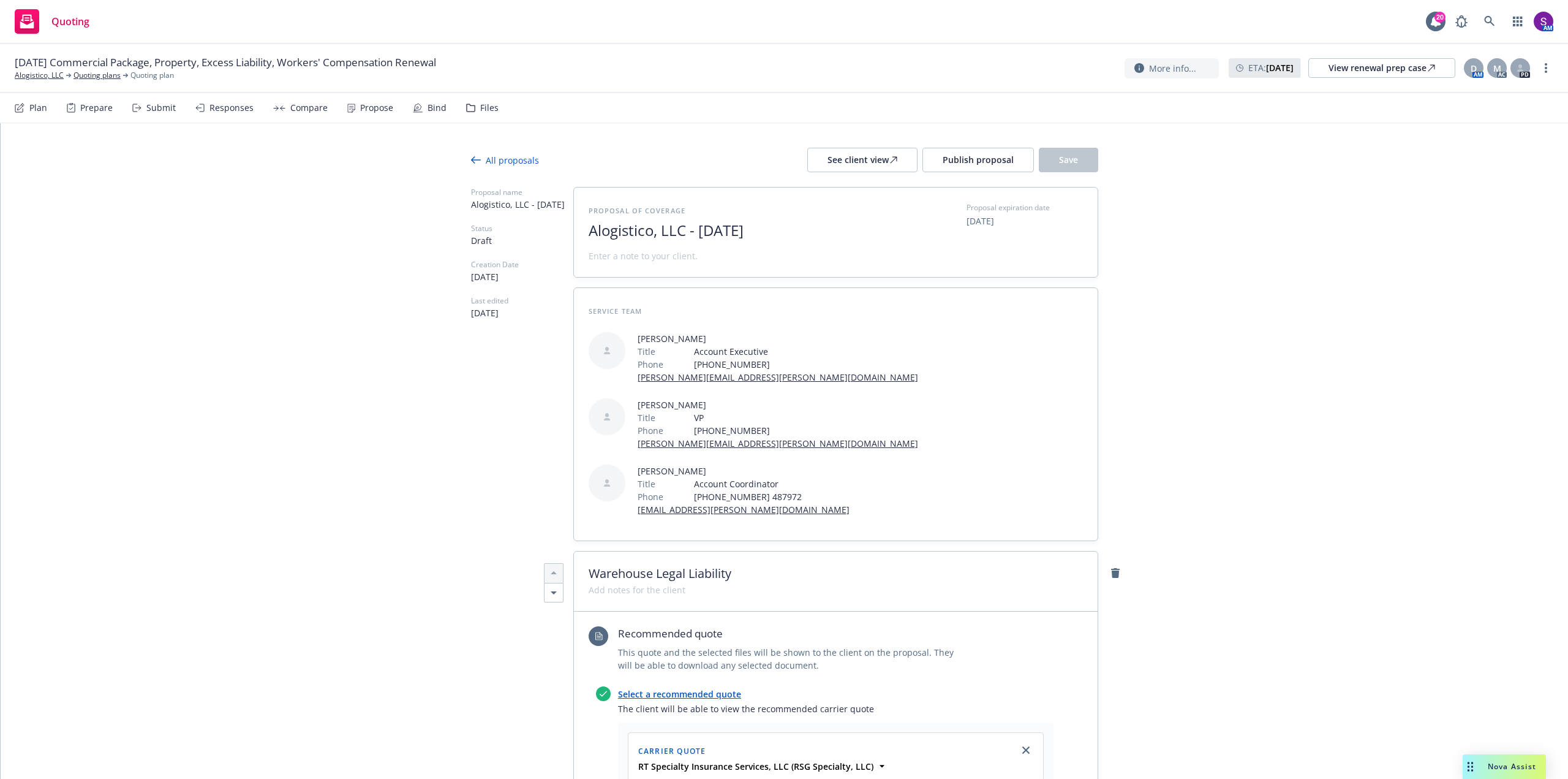
type textarea "x"
click at [32, 73] on link "Alogistico, LLC" at bounding box center [39, 75] width 49 height 11
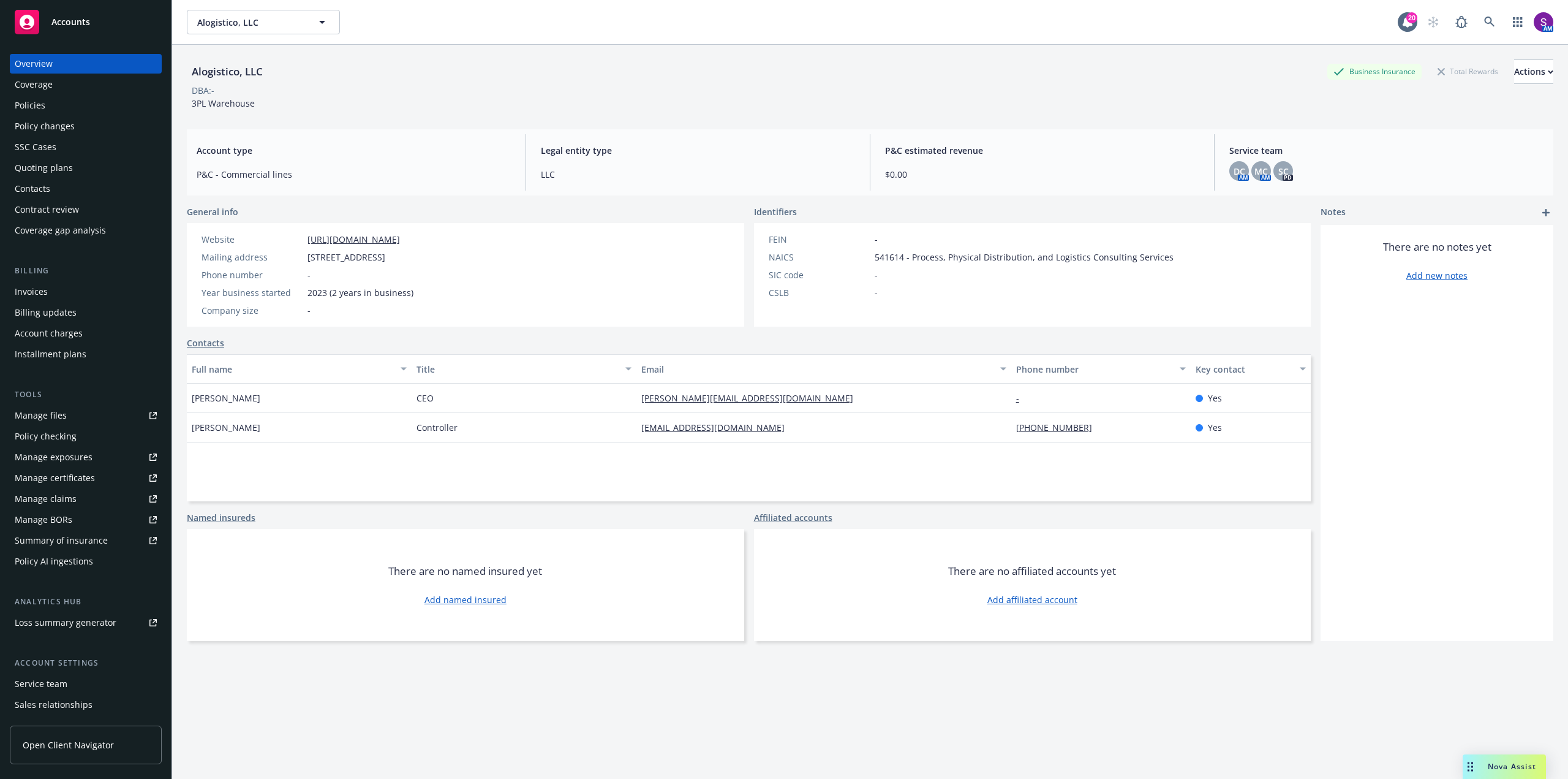
click at [60, 107] on div "Policies" at bounding box center [86, 106] width 142 height 20
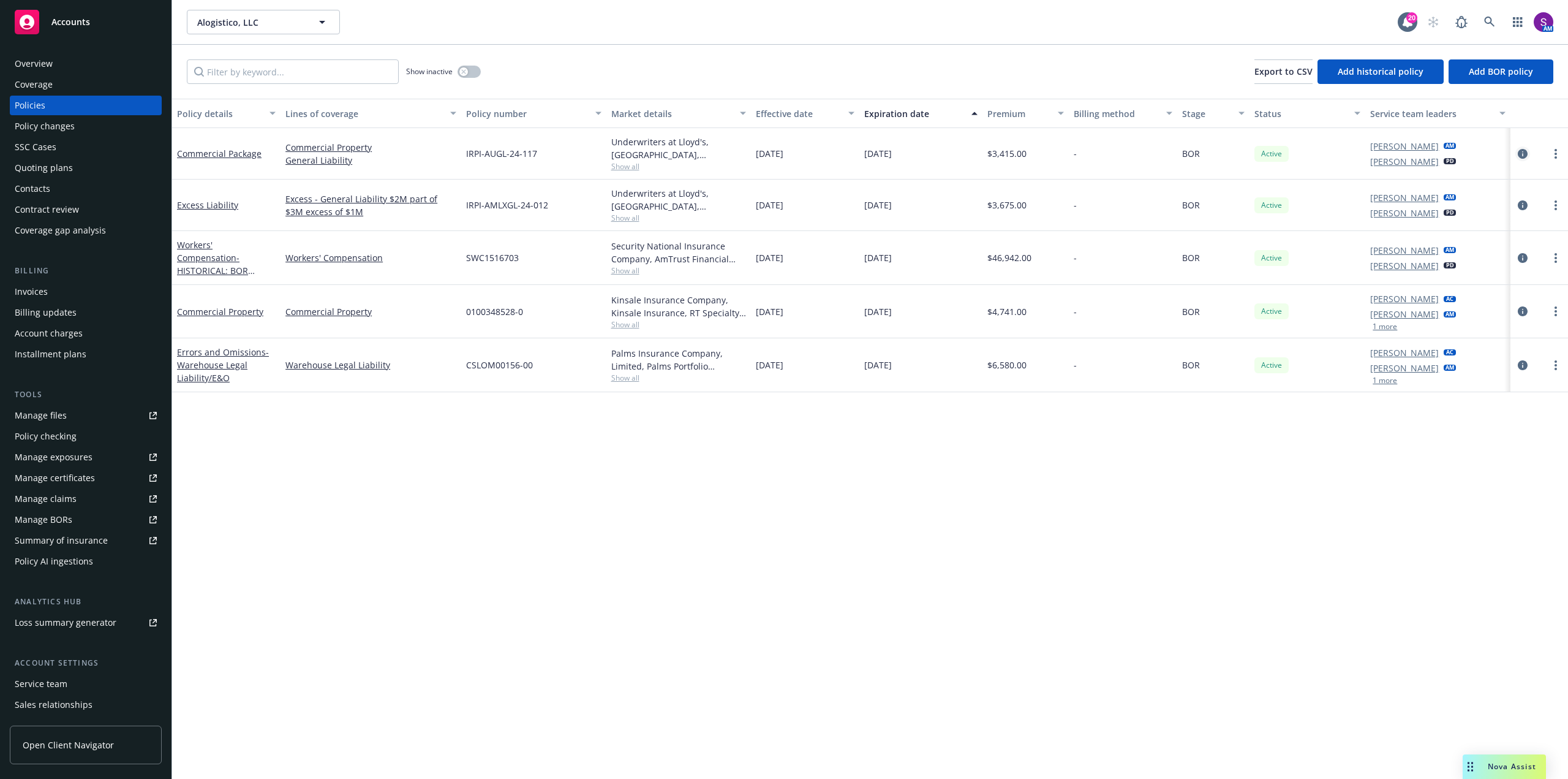
click at [1525, 151] on icon "circleInformation" at bounding box center [1523, 154] width 10 height 10
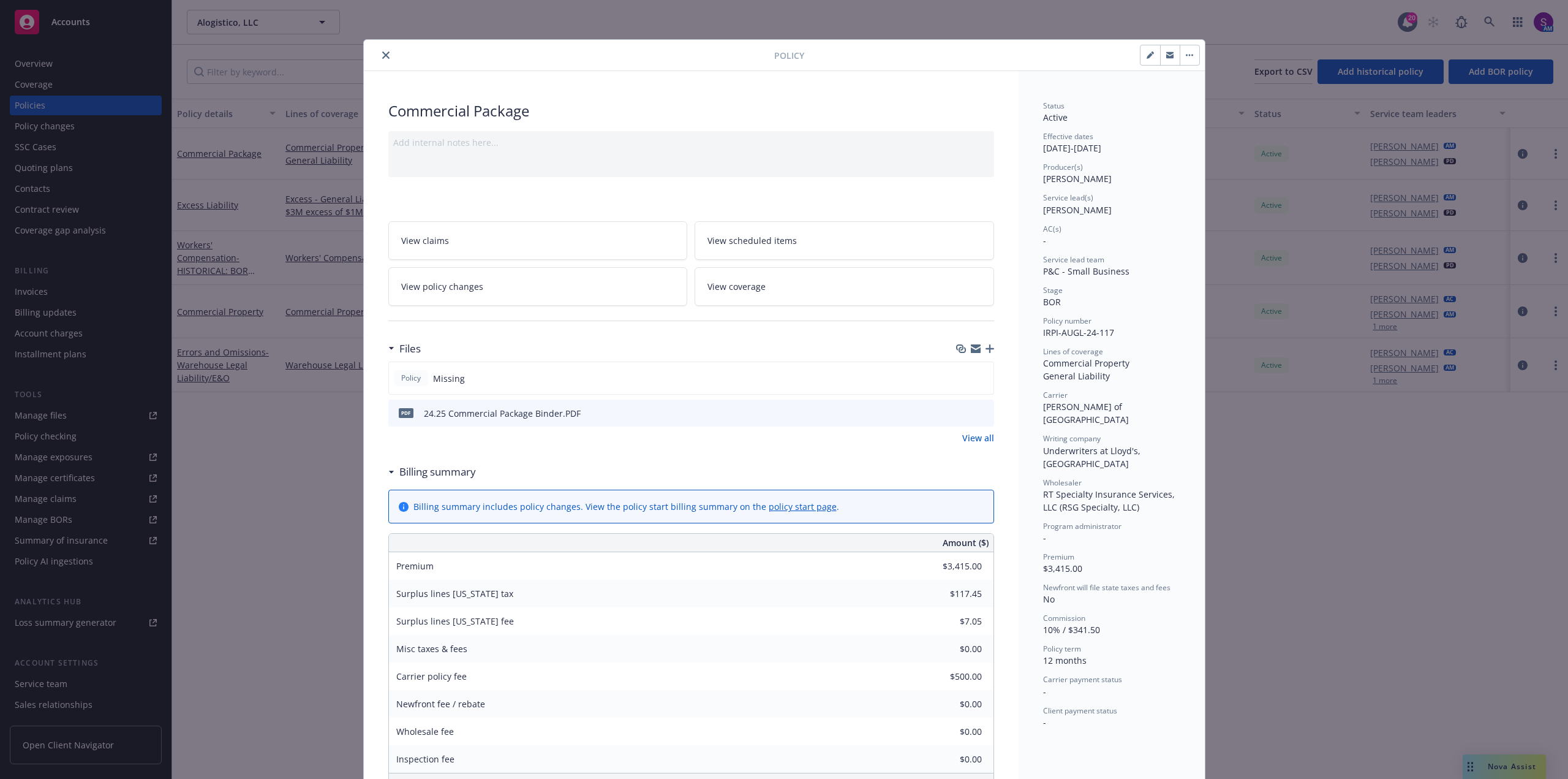
click at [978, 412] on icon "preview file" at bounding box center [982, 412] width 11 height 9
click at [382, 54] on icon "close" at bounding box center [385, 54] width 7 height 7
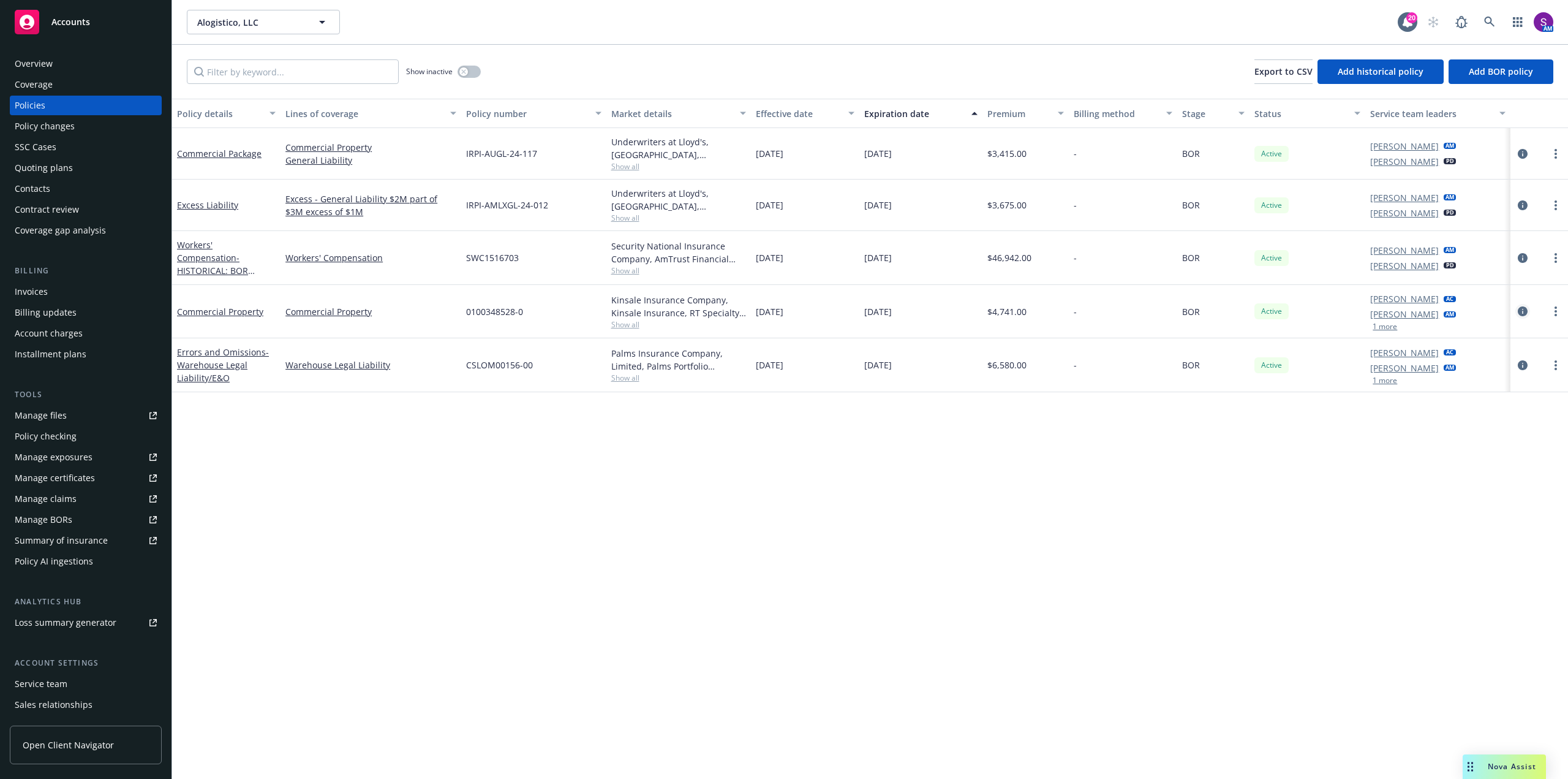
click at [1522, 310] on icon "circleInformation" at bounding box center [1523, 311] width 10 height 10
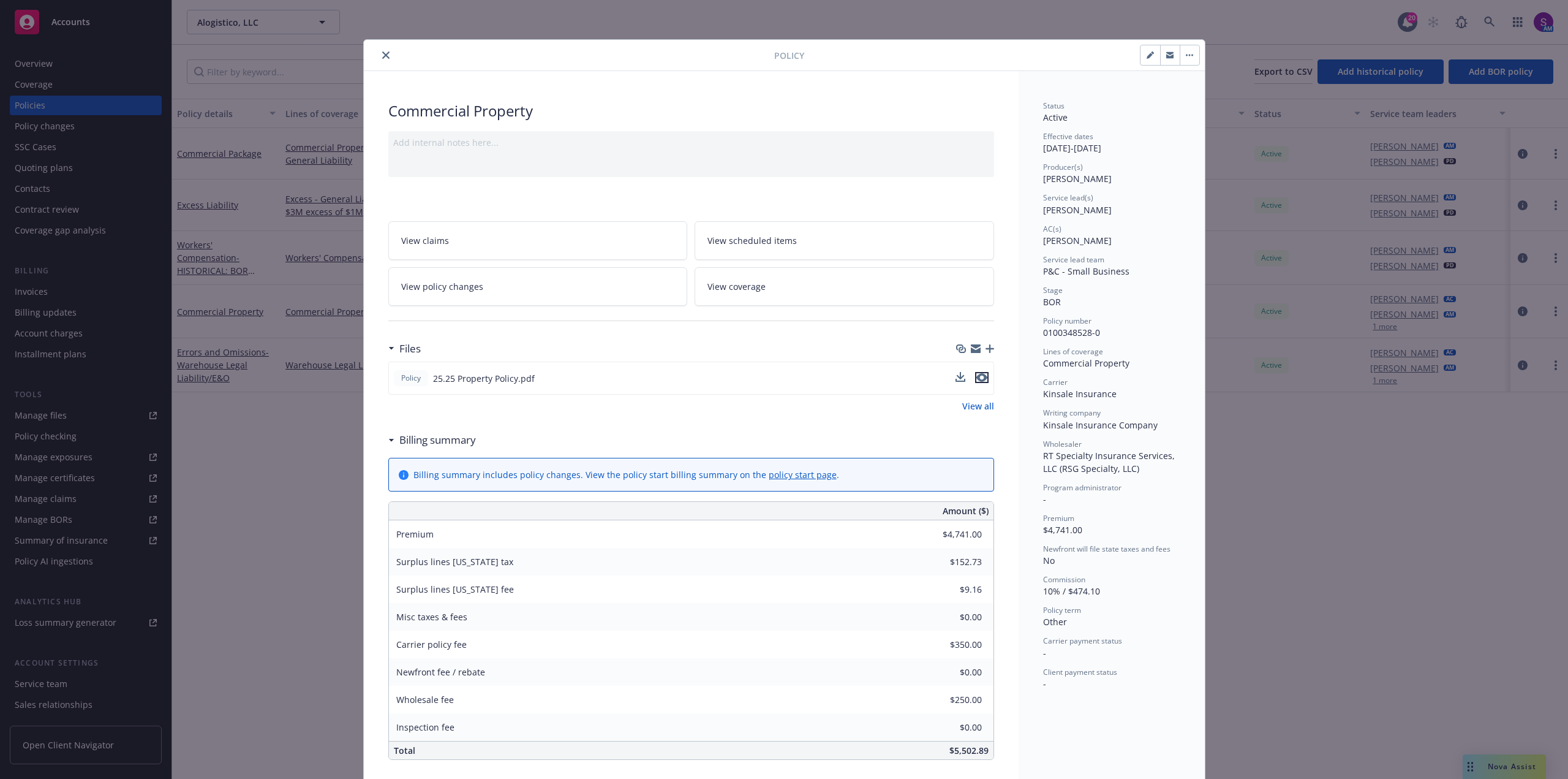
click at [982, 377] on button "preview file" at bounding box center [982, 377] width 14 height 11
click at [386, 56] on button "close" at bounding box center [385, 54] width 15 height 15
